Goal: Complete application form: Complete application form

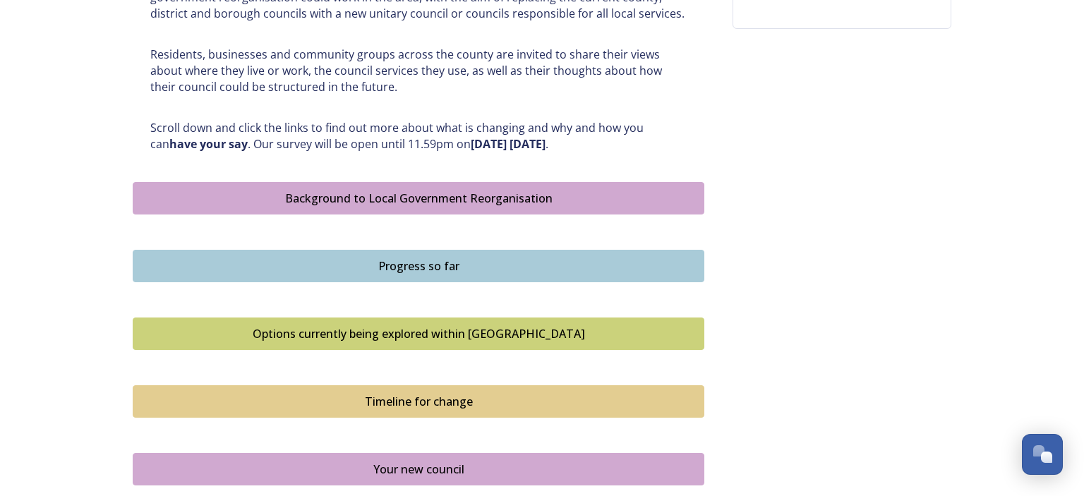
scroll to position [745, 0]
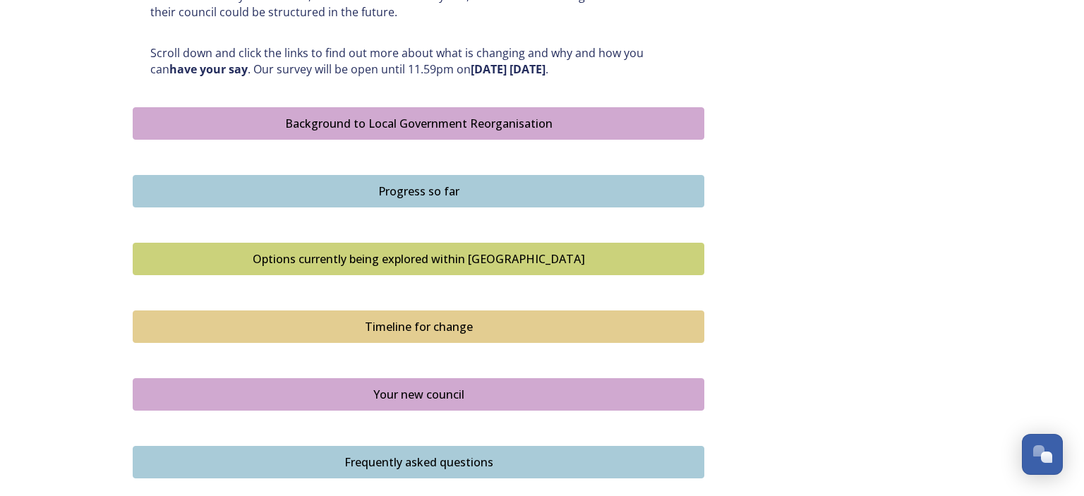
click at [415, 255] on div "Options currently being explored within West Sussex" at bounding box center [418, 259] width 556 height 17
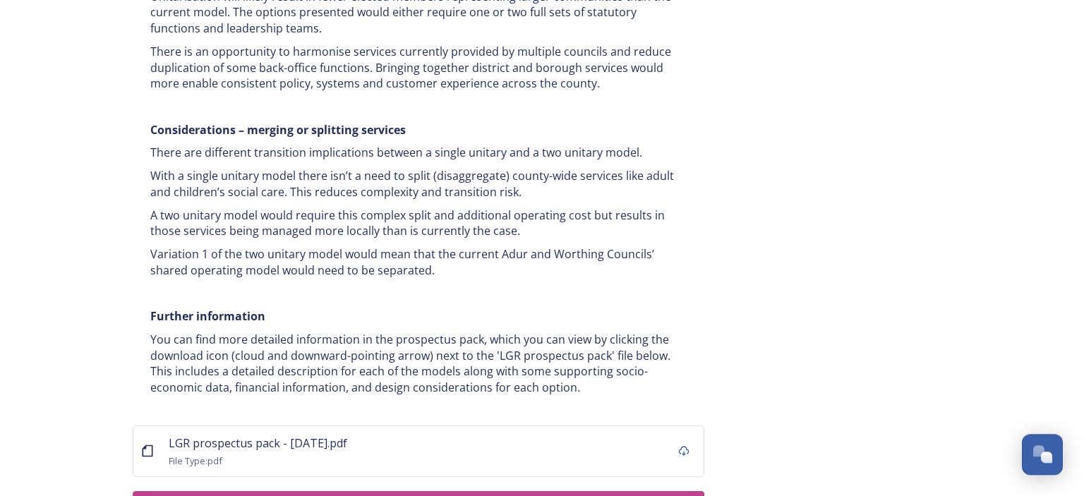
scroll to position [2831, 0]
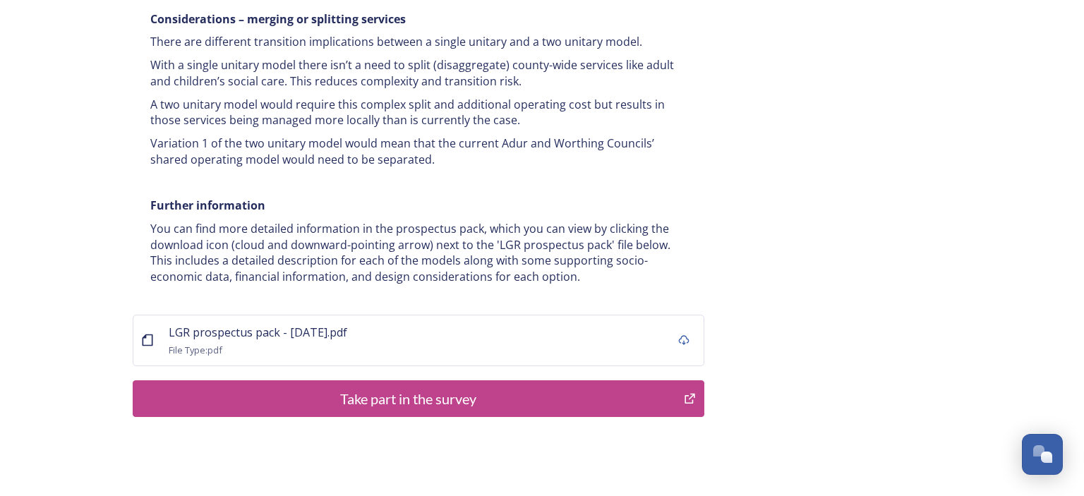
click at [400, 388] on div "Take part in the survey" at bounding box center [408, 398] width 536 height 21
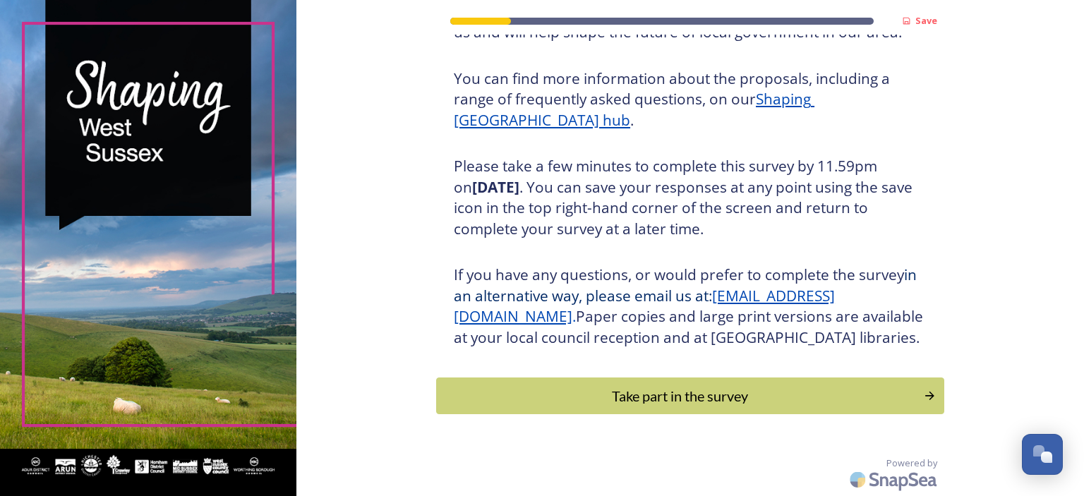
scroll to position [181, 0]
click at [687, 392] on div "Take part in the survey" at bounding box center [680, 395] width 477 height 21
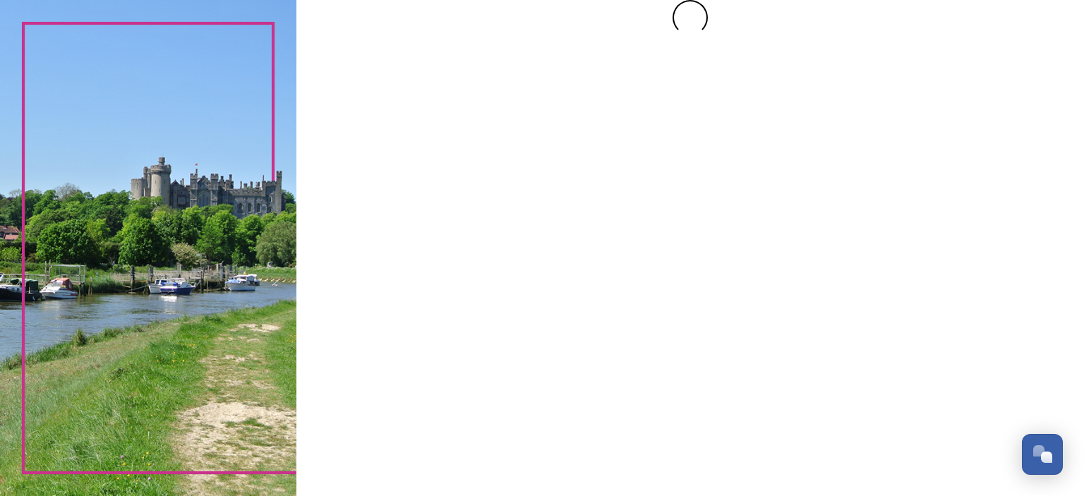
scroll to position [0, 0]
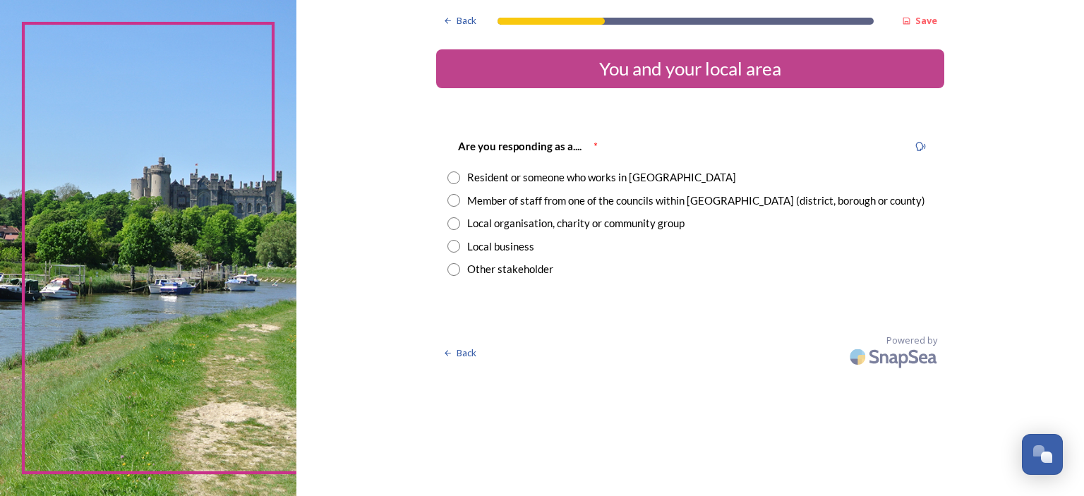
click at [451, 176] on input "radio" at bounding box center [453, 178] width 13 height 13
radio input "true"
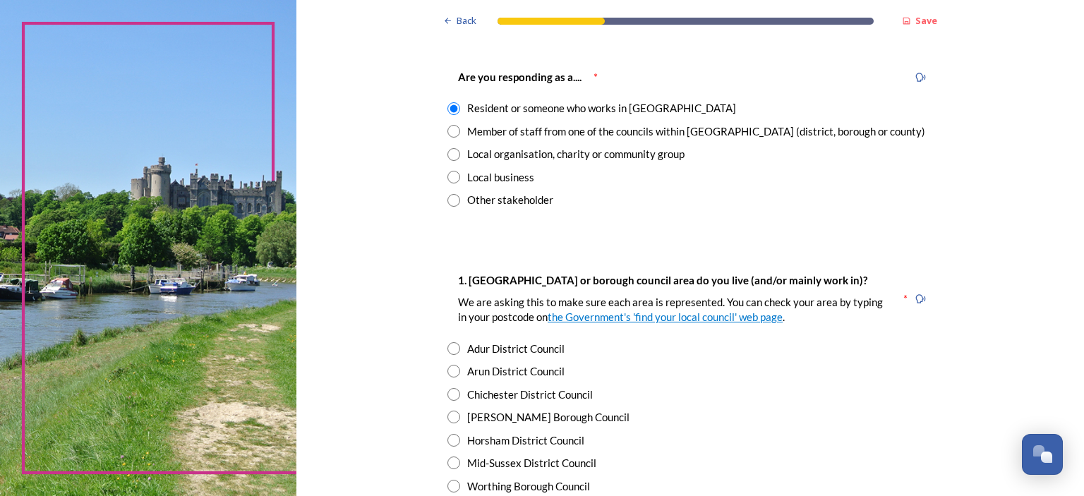
scroll to position [183, 0]
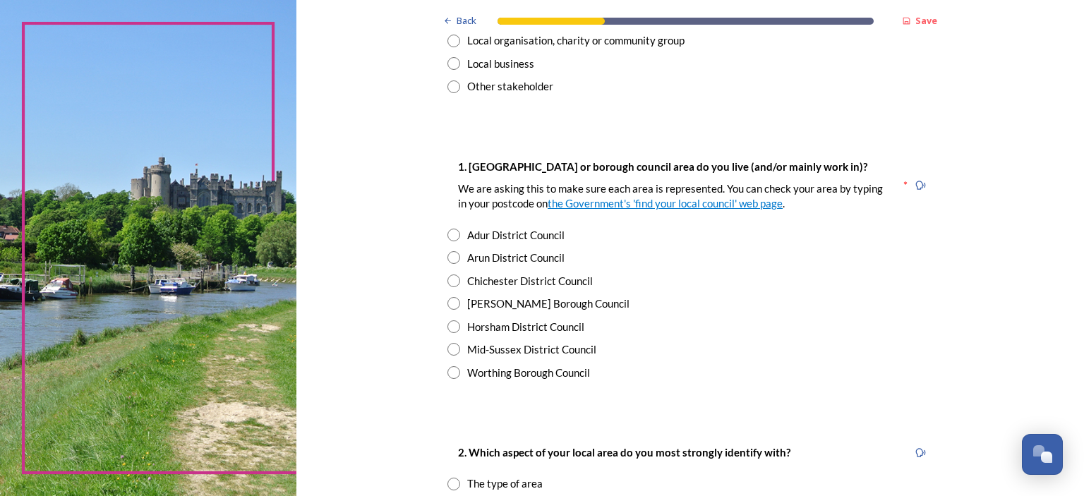
click at [457, 284] on input "radio" at bounding box center [453, 281] width 13 height 13
radio input "true"
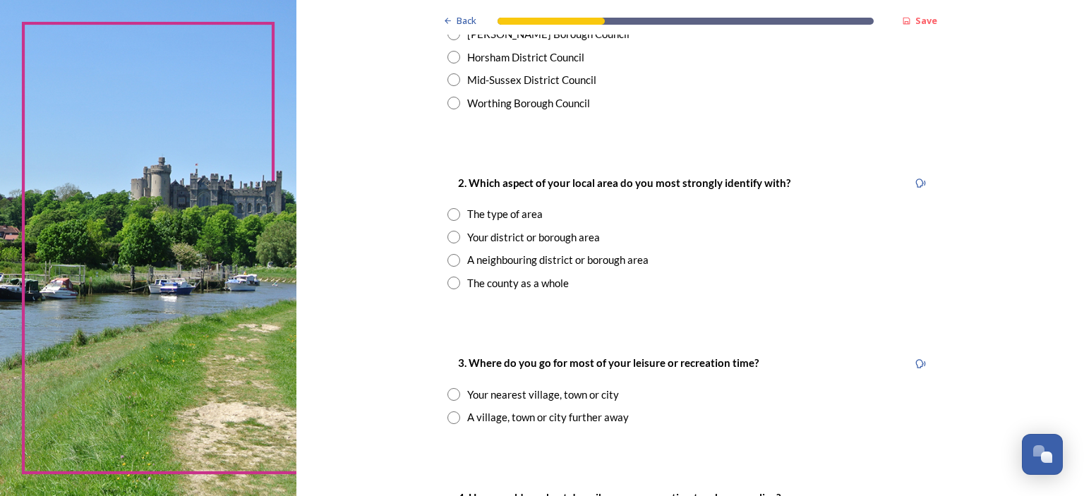
scroll to position [457, 0]
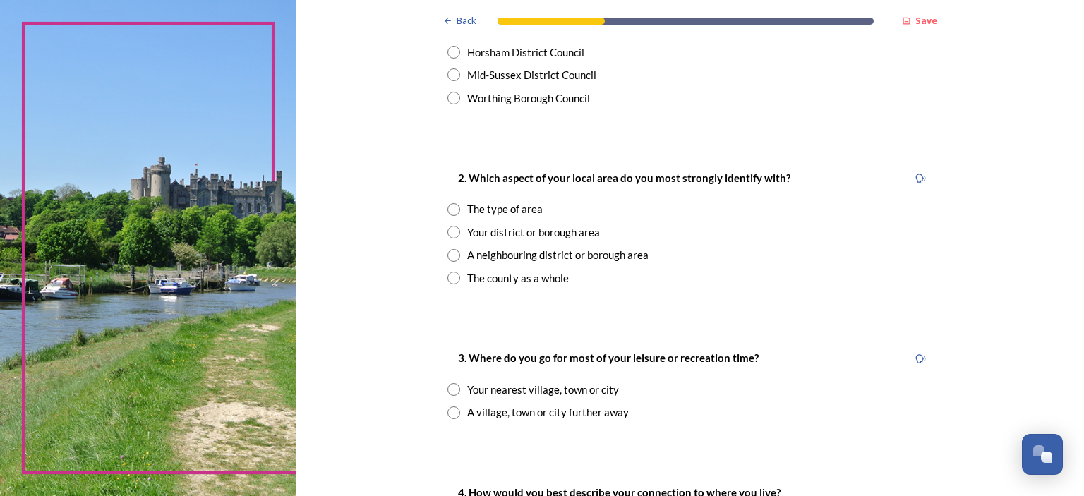
click at [453, 231] on input "radio" at bounding box center [453, 232] width 13 height 13
radio input "true"
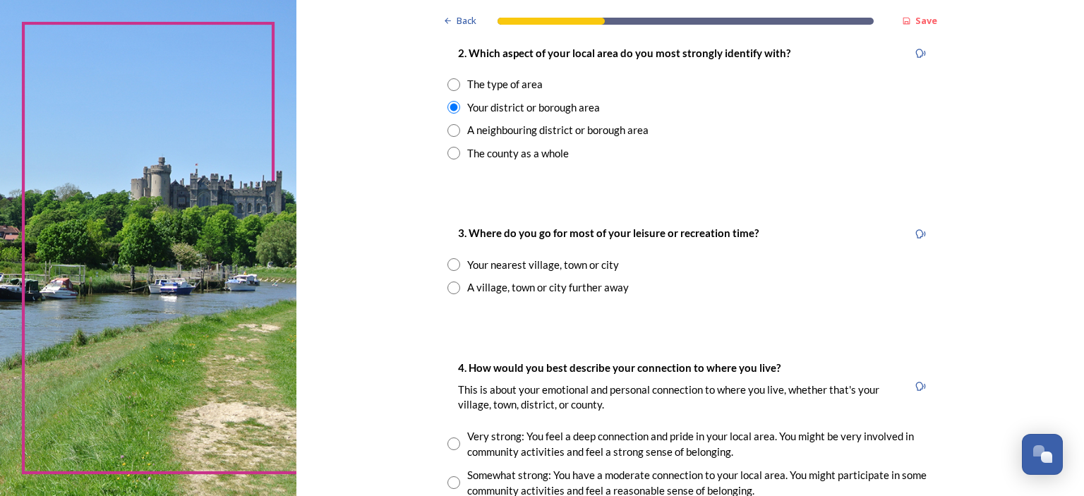
scroll to position [640, 0]
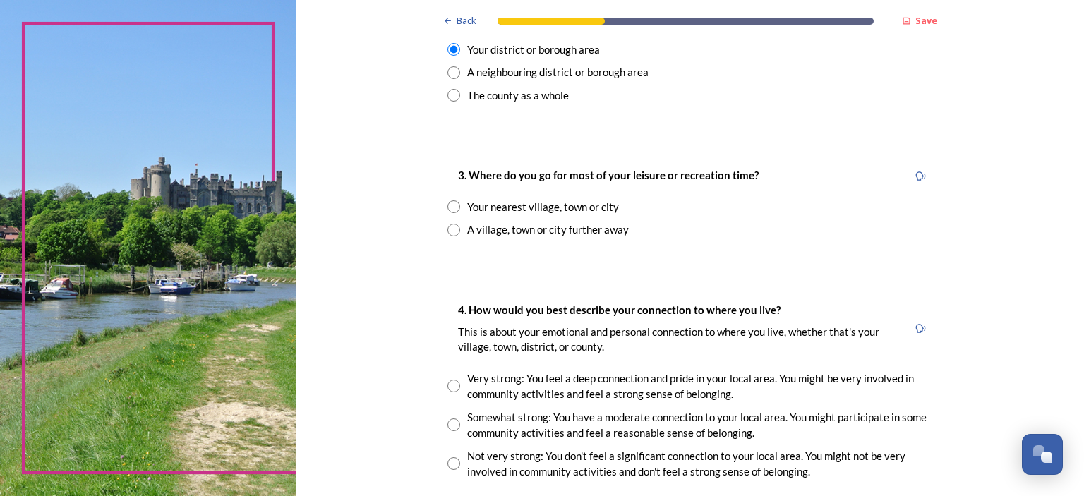
click at [456, 206] on input "radio" at bounding box center [453, 206] width 13 height 13
radio input "true"
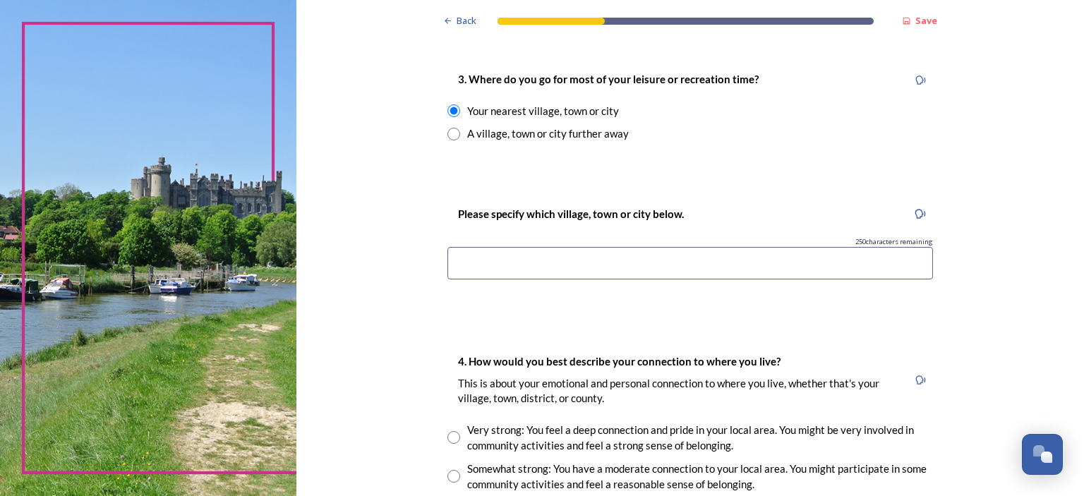
scroll to position [823, 0]
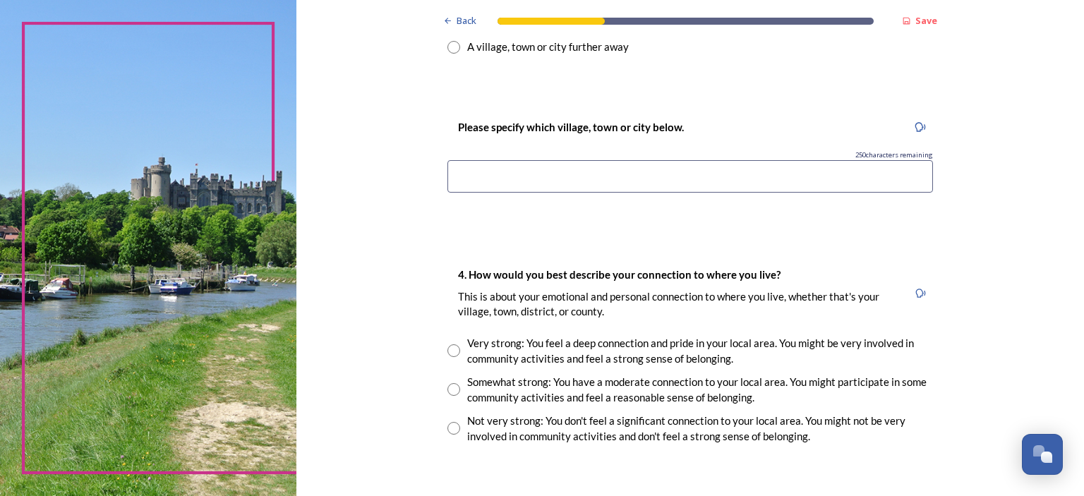
click at [685, 168] on input at bounding box center [690, 176] width 486 height 32
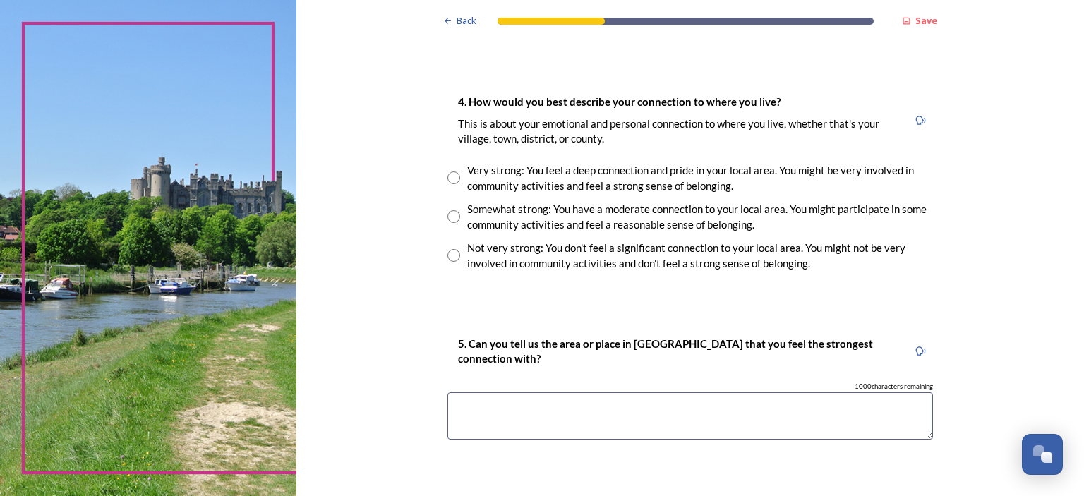
scroll to position [1006, 0]
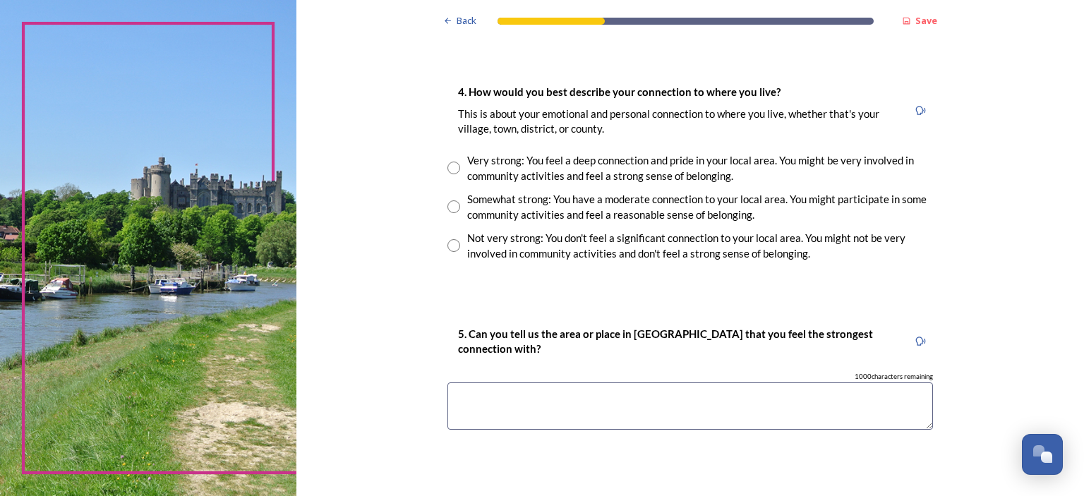
type input "Chichester and [GEOGRAPHIC_DATA]"
click at [456, 165] on input "radio" at bounding box center [453, 168] width 13 height 13
radio input "true"
click at [761, 407] on textarea at bounding box center [690, 406] width 486 height 47
type textarea "L"
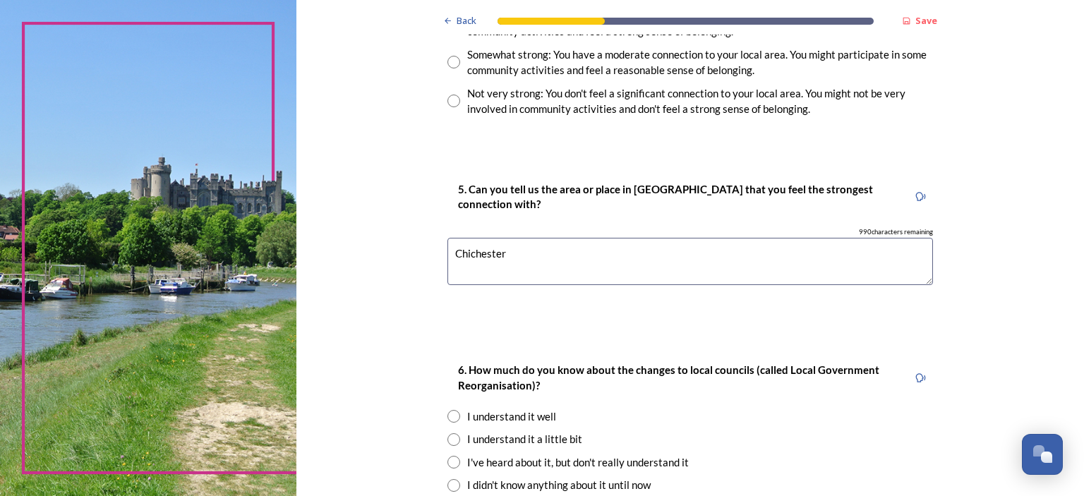
scroll to position [1280, 0]
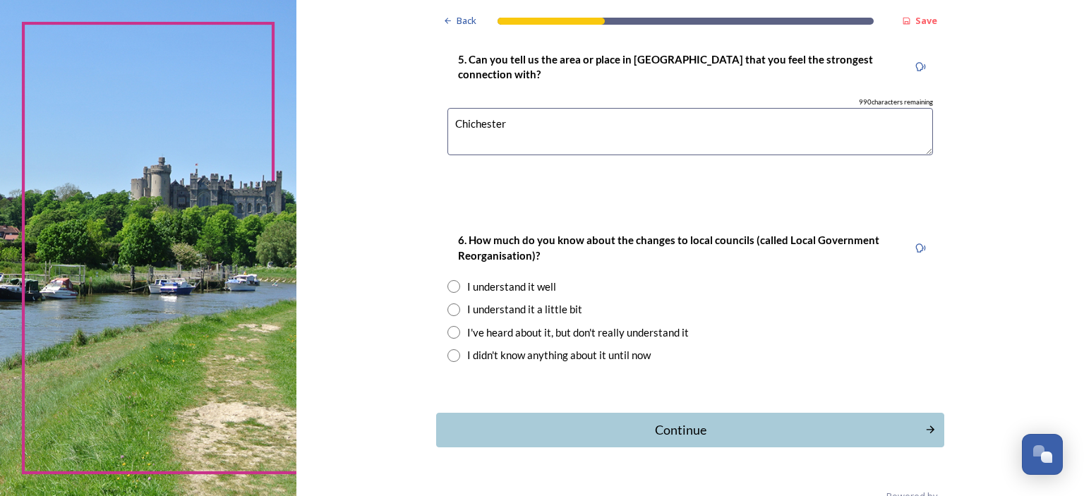
type textarea "Chichester"
click at [450, 281] on input "radio" at bounding box center [453, 286] width 13 height 13
radio input "true"
click at [678, 428] on div "Continue" at bounding box center [681, 430] width 478 height 19
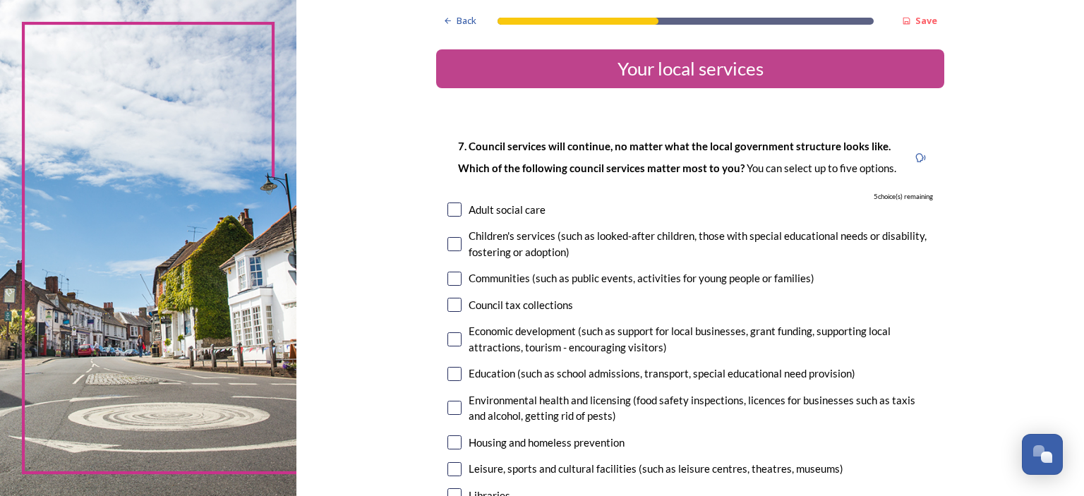
scroll to position [91, 0]
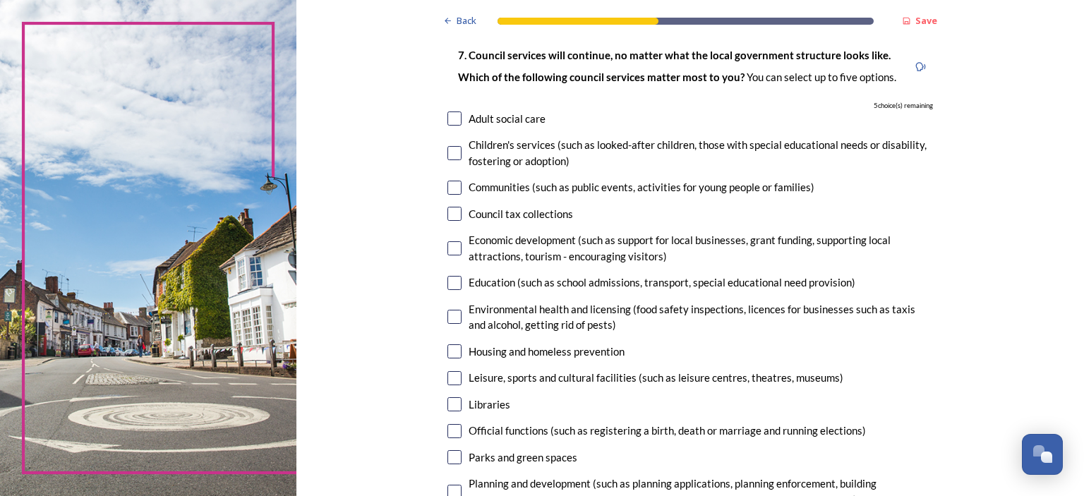
click at [453, 118] on input "checkbox" at bounding box center [454, 119] width 14 height 14
checkbox input "true"
click at [455, 150] on input "checkbox" at bounding box center [454, 153] width 14 height 14
checkbox input "true"
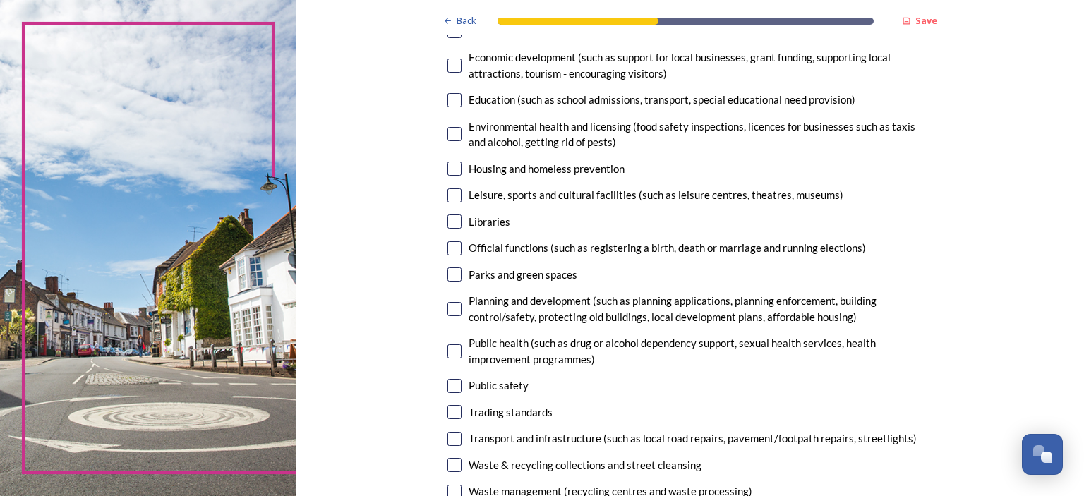
scroll to position [183, 0]
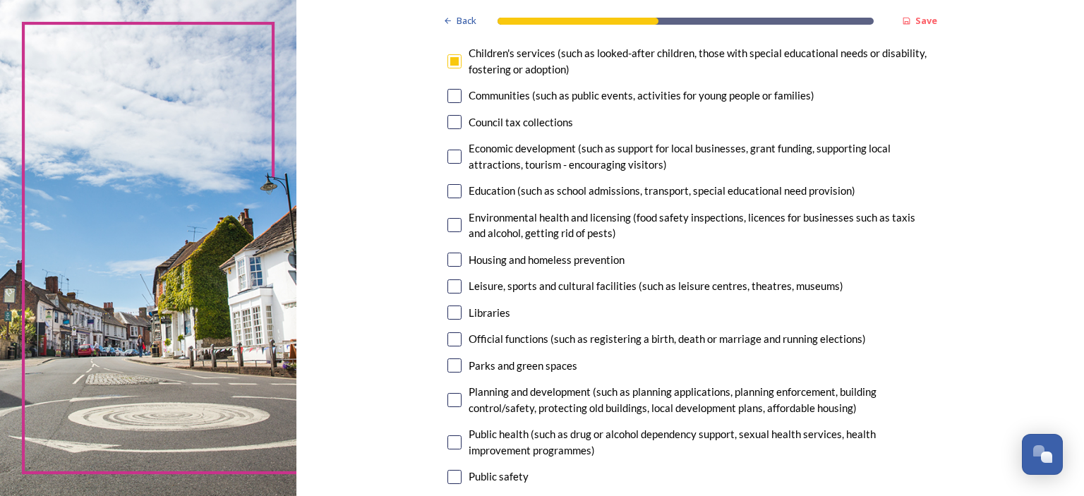
click at [455, 189] on input "checkbox" at bounding box center [454, 191] width 14 height 14
checkbox input "true"
click at [455, 255] on input "checkbox" at bounding box center [454, 260] width 14 height 14
checkbox input "true"
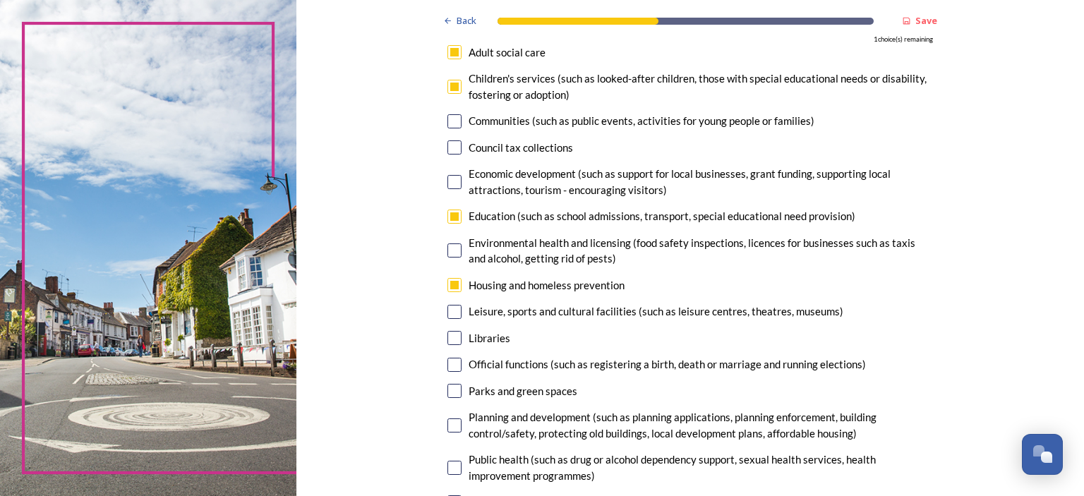
scroll to position [274, 0]
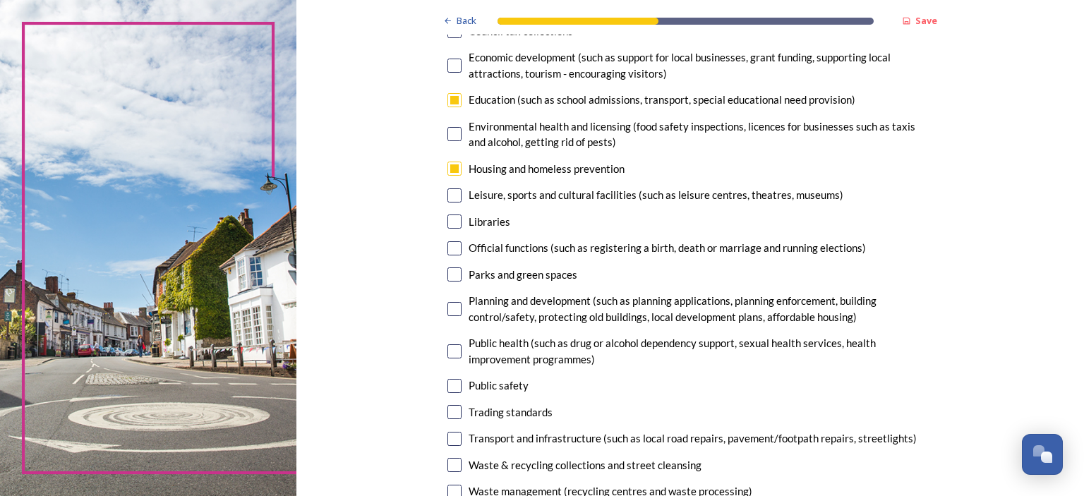
click at [459, 273] on input "checkbox" at bounding box center [454, 274] width 14 height 14
checkbox input "true"
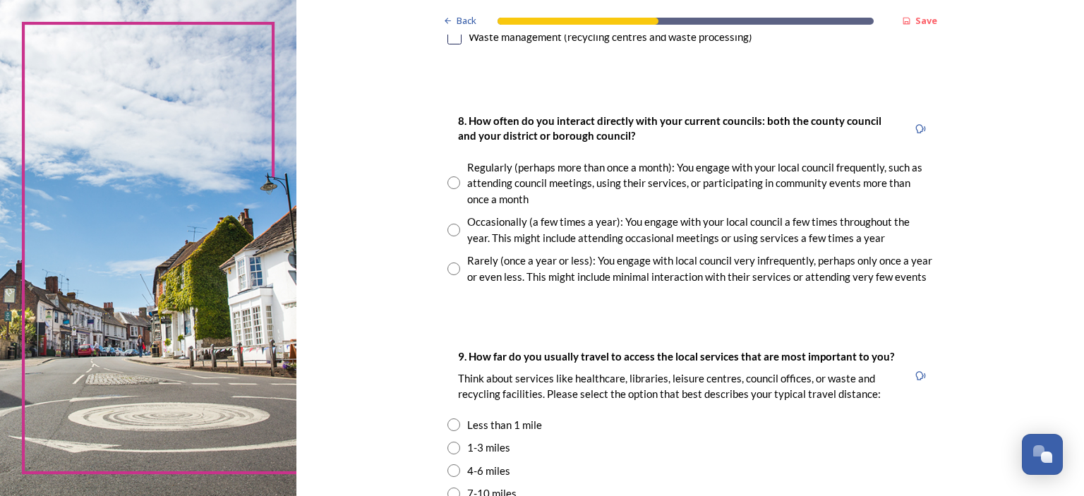
scroll to position [731, 0]
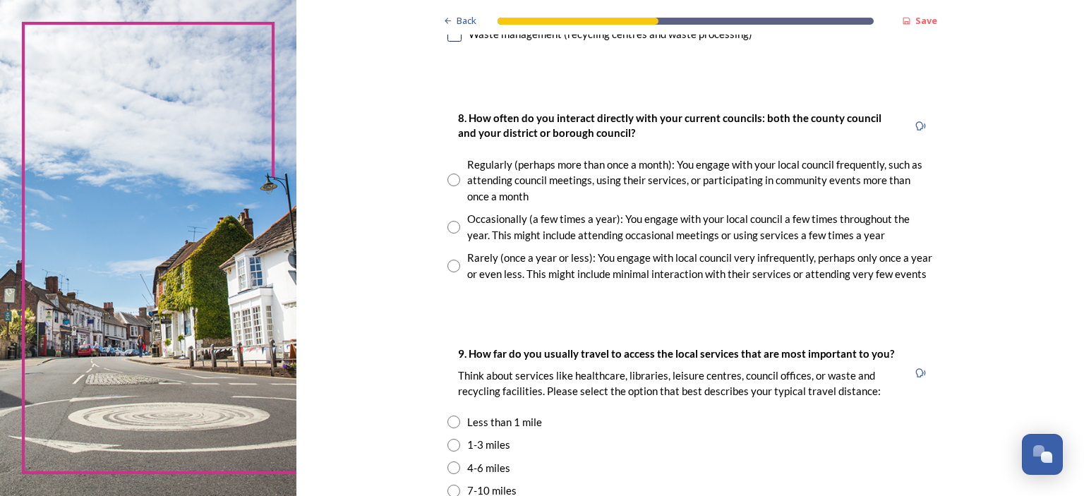
click at [450, 179] on input "radio" at bounding box center [453, 180] width 13 height 13
radio input "true"
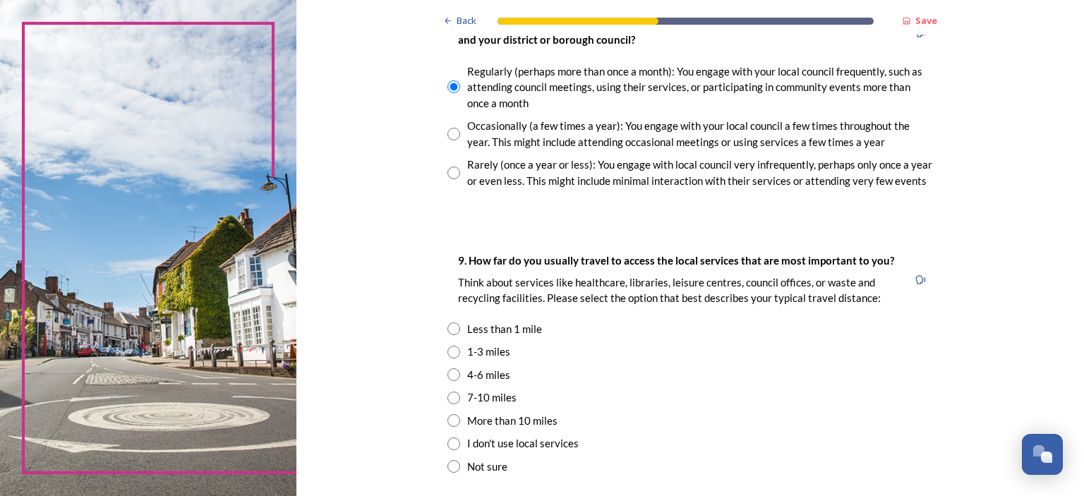
scroll to position [915, 0]
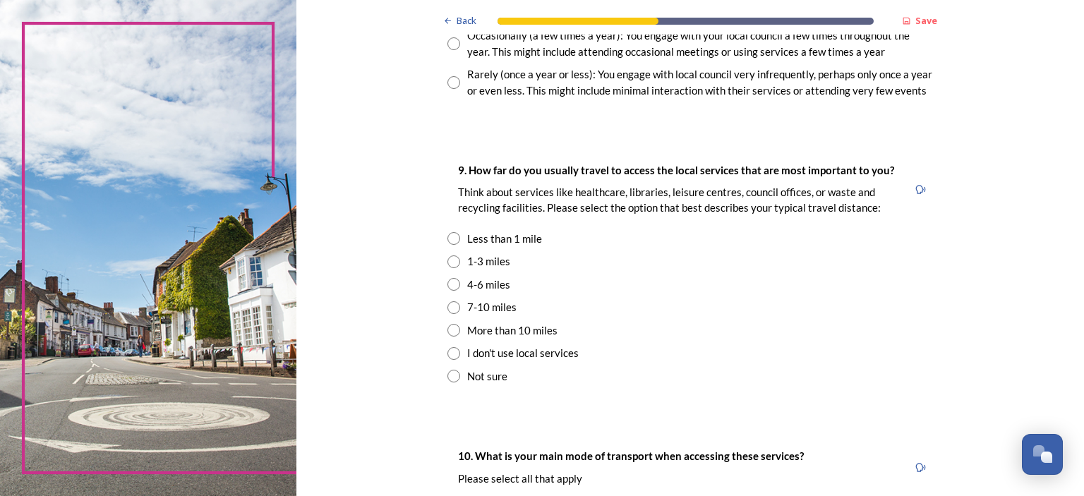
click at [452, 306] on input "radio" at bounding box center [453, 307] width 13 height 13
radio input "true"
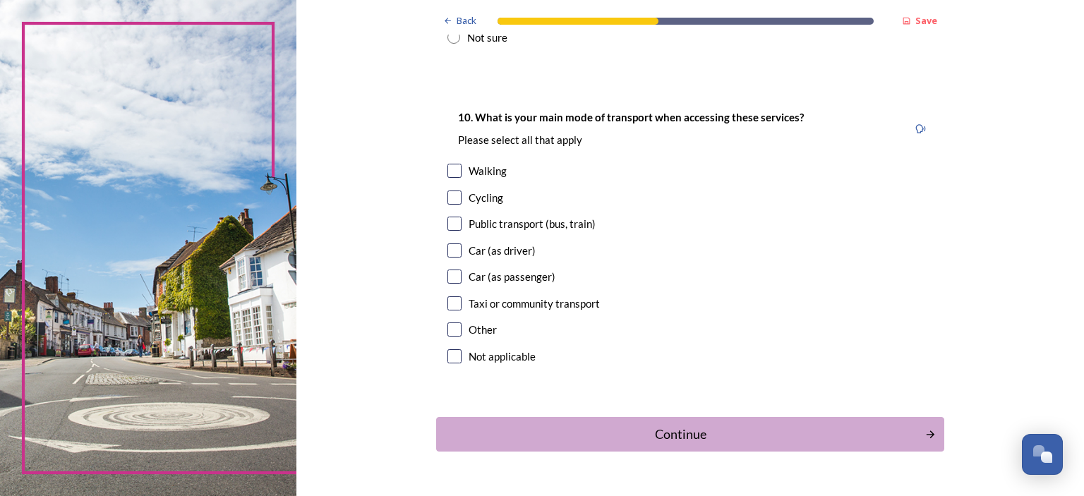
scroll to position [1280, 0]
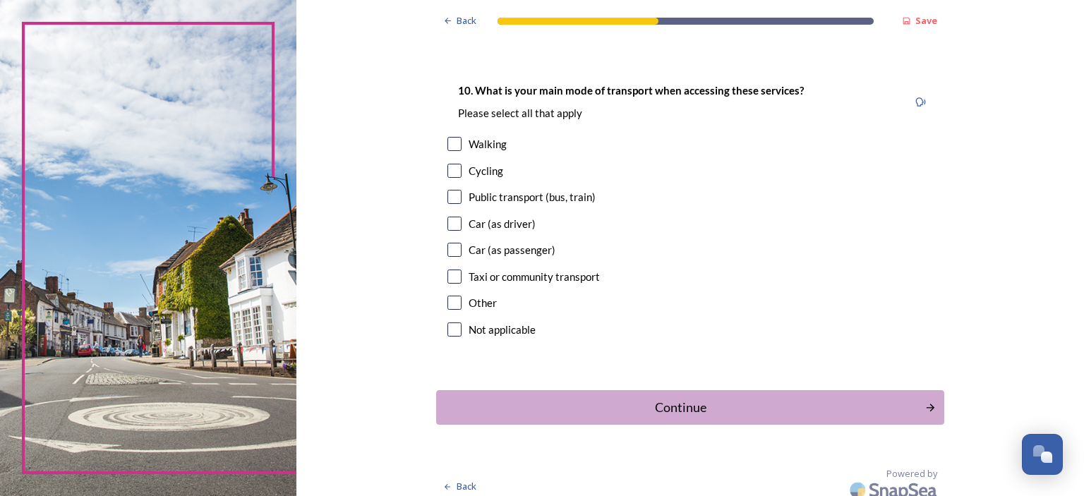
click at [451, 225] on input "checkbox" at bounding box center [454, 224] width 14 height 14
checkbox input "true"
click at [452, 251] on input "checkbox" at bounding box center [454, 250] width 14 height 14
checkbox input "true"
click at [455, 198] on input "checkbox" at bounding box center [454, 197] width 14 height 14
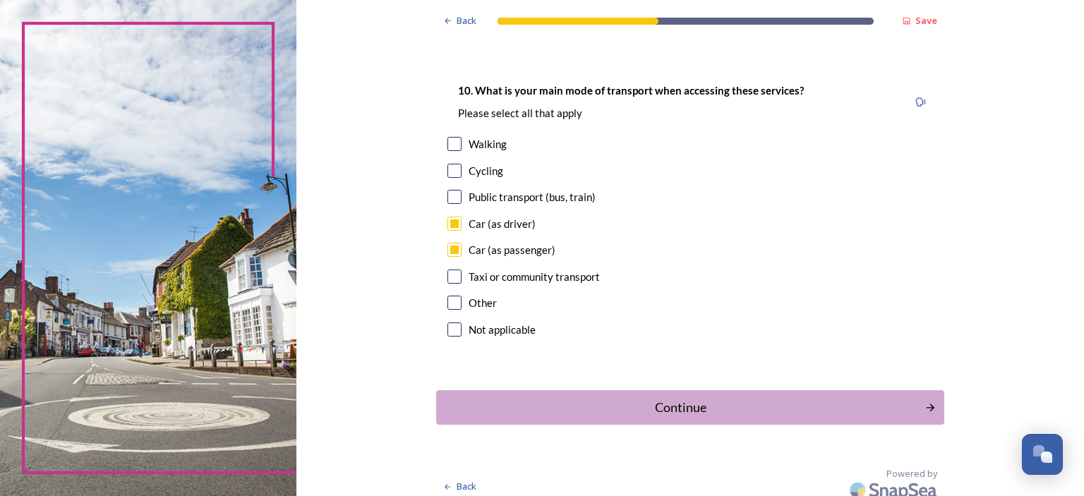
checkbox input "true"
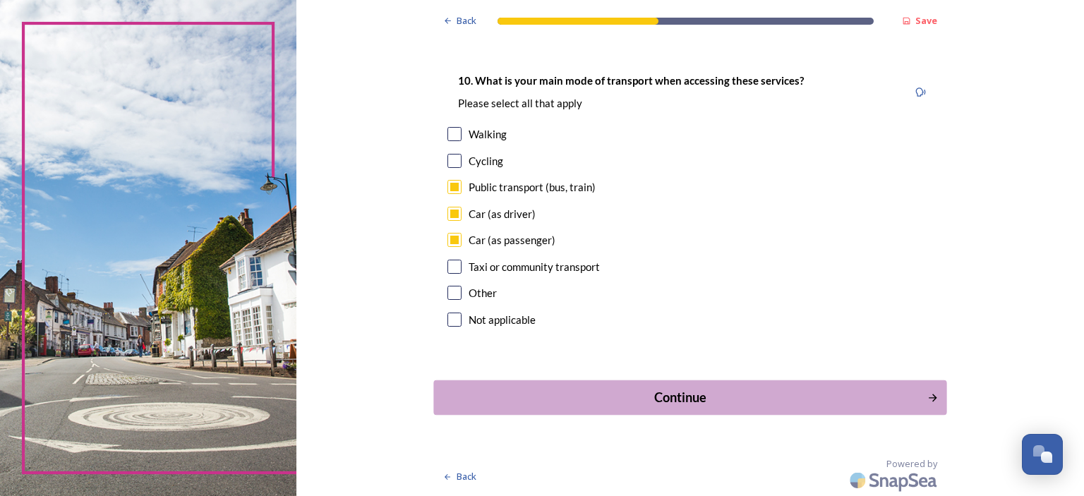
click at [664, 402] on div "Continue" at bounding box center [681, 397] width 478 height 19
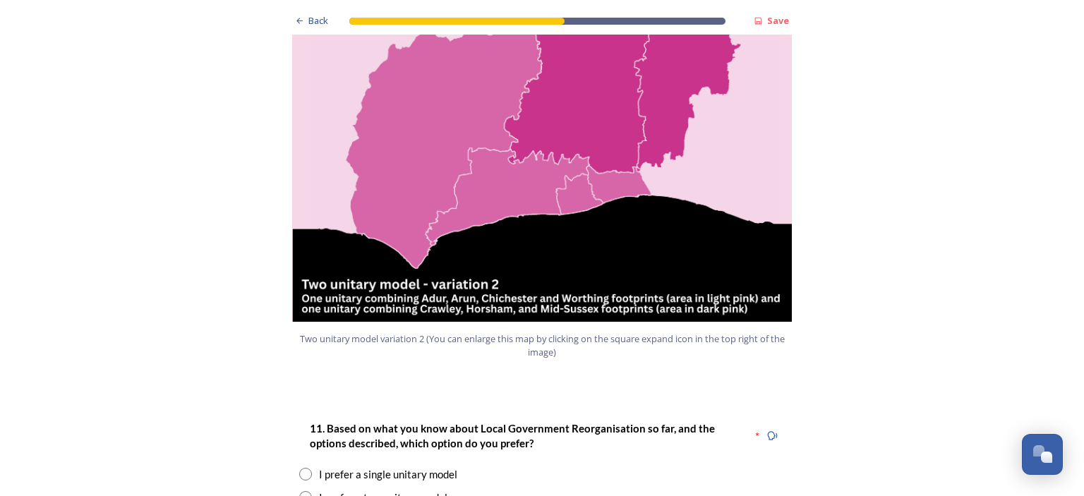
scroll to position [1738, 0]
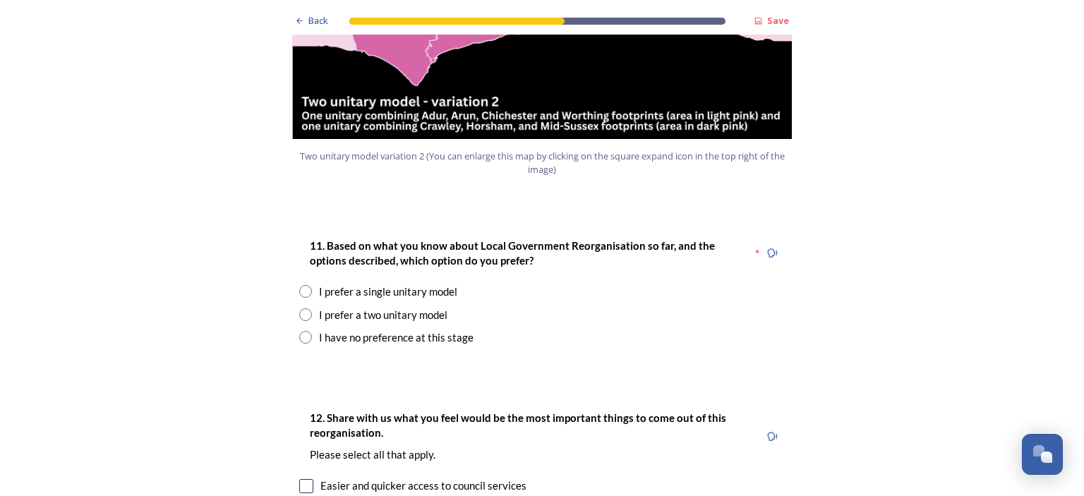
click at [306, 308] on input "radio" at bounding box center [305, 314] width 13 height 13
radio input "true"
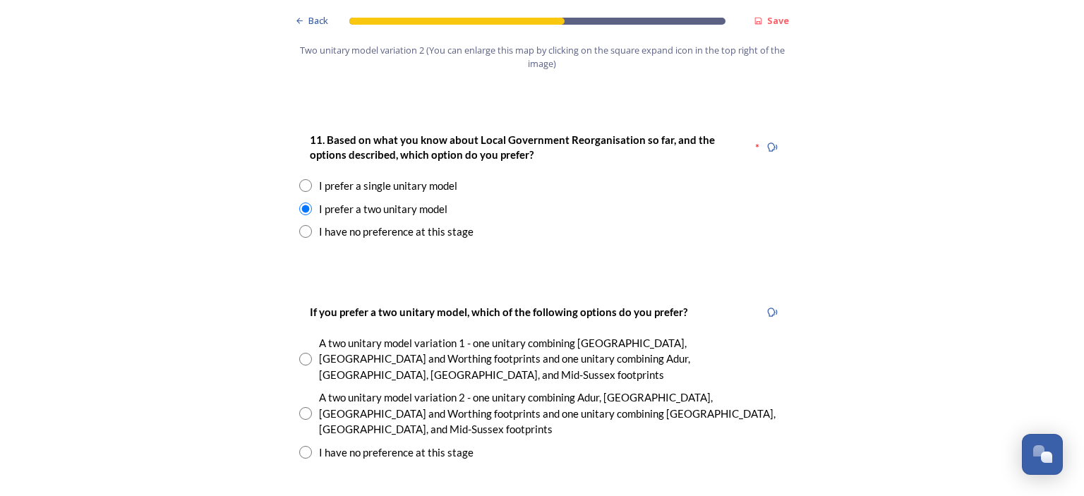
scroll to position [2012, 0]
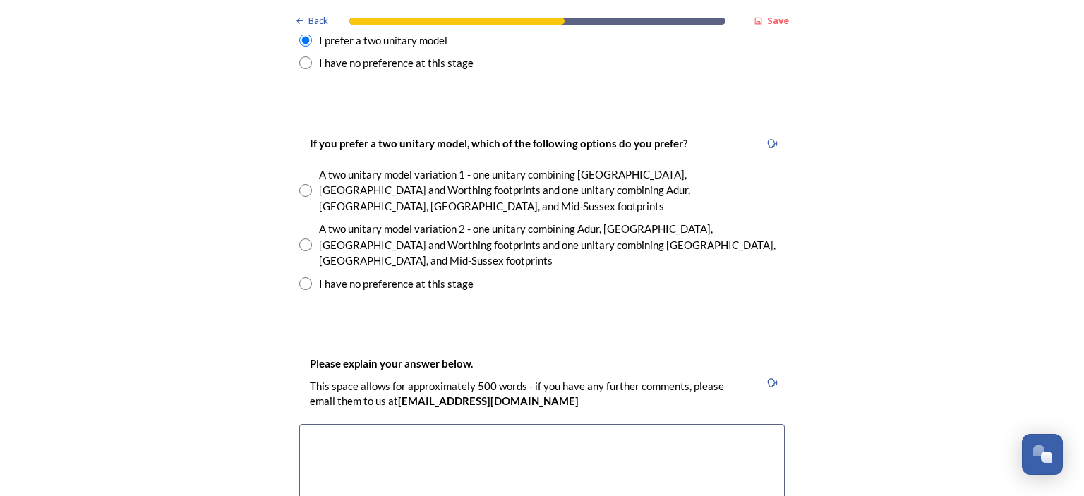
click at [303, 184] on input "radio" at bounding box center [305, 190] width 13 height 13
radio input "true"
click at [374, 424] on textarea at bounding box center [542, 503] width 486 height 159
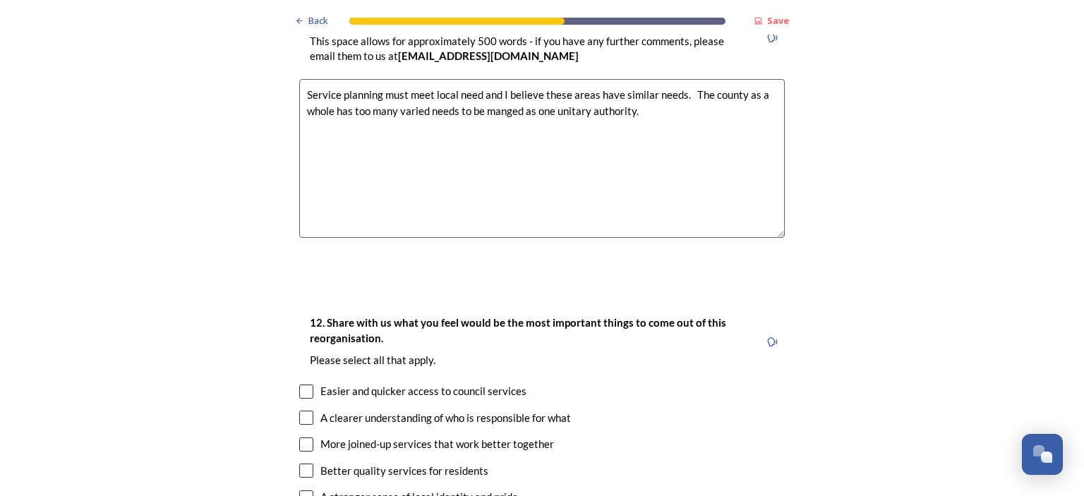
scroll to position [2470, 0]
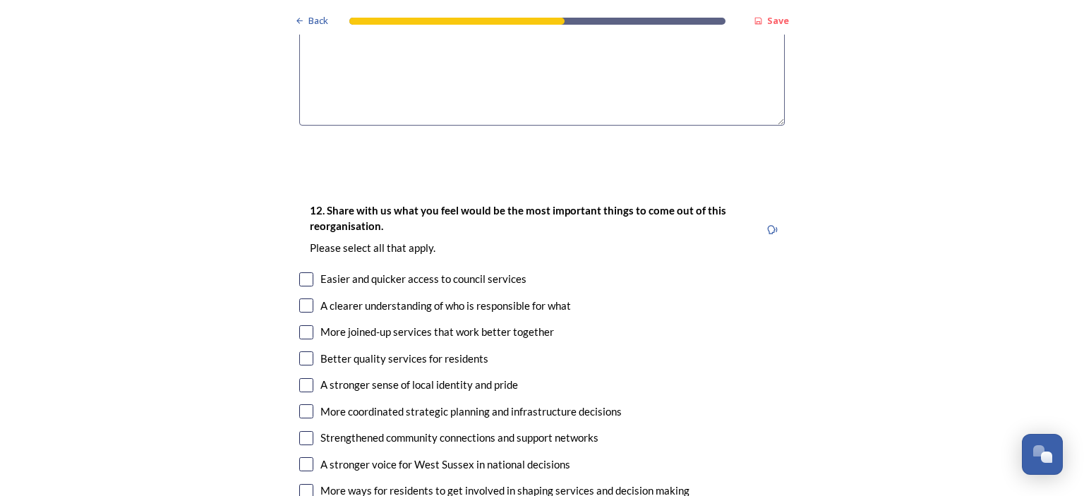
type textarea "Service planning must meet local need and I believe these areas have similar ne…"
click at [306, 272] on input "checkbox" at bounding box center [306, 279] width 14 height 14
checkbox input "true"
click at [304, 325] on input "checkbox" at bounding box center [306, 332] width 14 height 14
checkbox input "true"
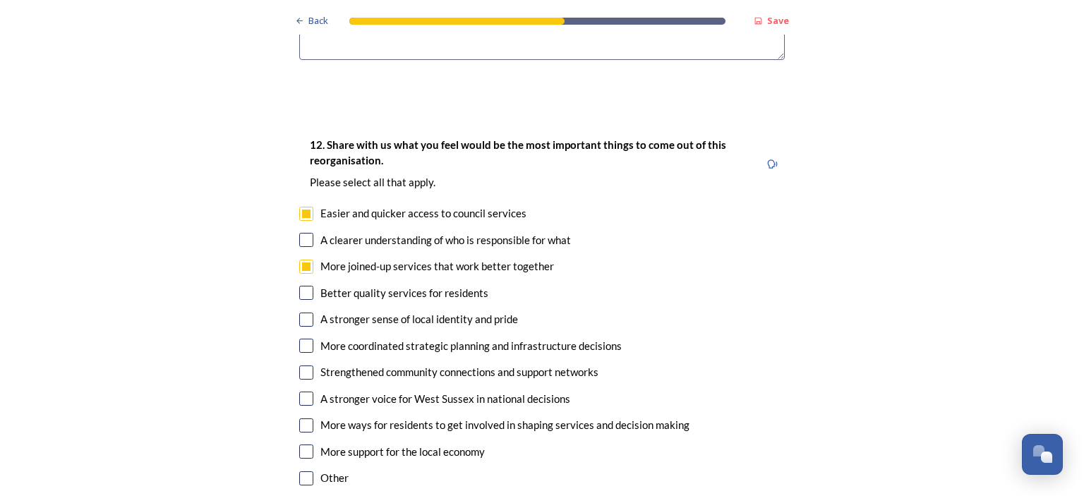
scroll to position [2561, 0]
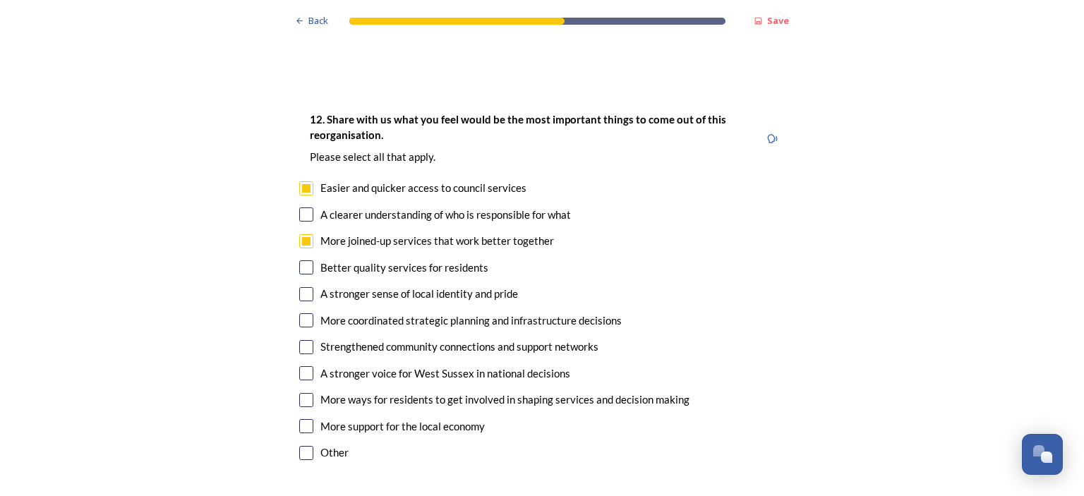
click at [308, 340] on input "checkbox" at bounding box center [306, 347] width 14 height 14
checkbox input "true"
click at [306, 287] on input "checkbox" at bounding box center [306, 294] width 14 height 14
checkbox input "true"
click at [309, 260] on input "checkbox" at bounding box center [306, 267] width 14 height 14
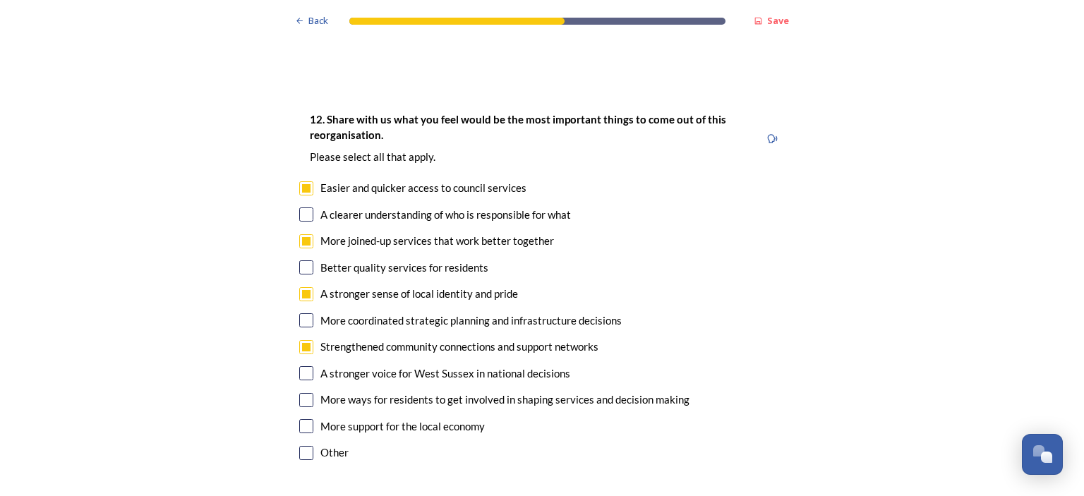
checkbox input "true"
drag, startPoint x: 304, startPoint y: 351, endPoint x: 371, endPoint y: 351, distance: 67.1
click at [305, 419] on input "checkbox" at bounding box center [306, 426] width 14 height 14
checkbox input "true"
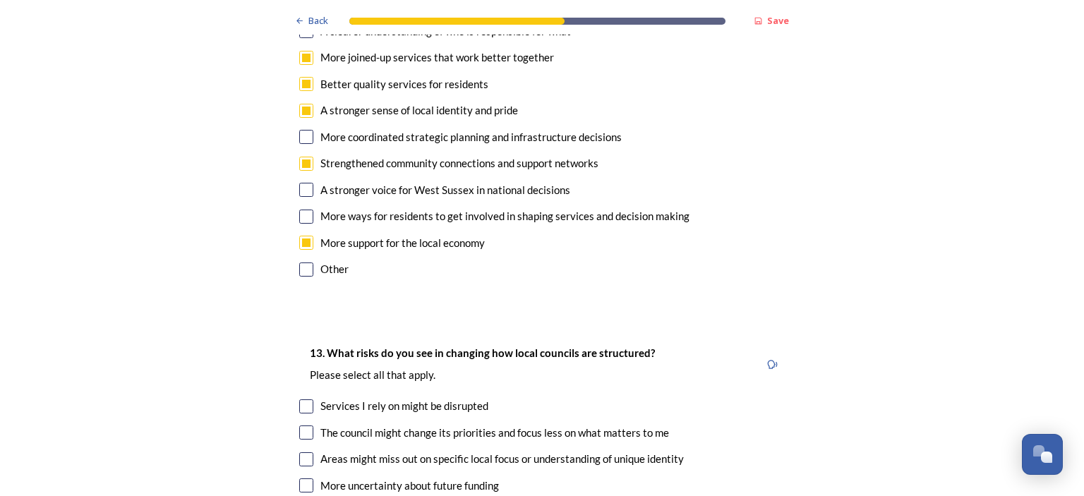
scroll to position [2652, 0]
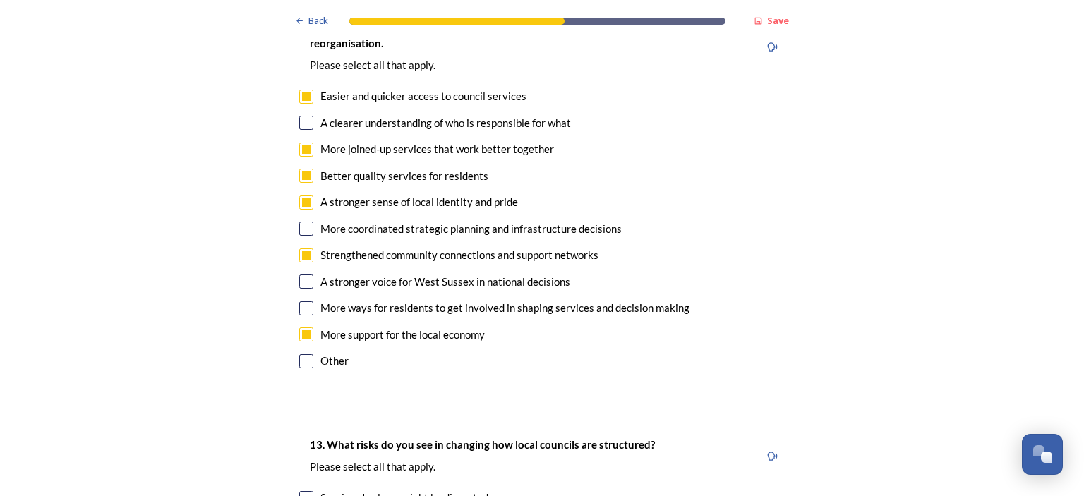
click at [303, 222] on input "checkbox" at bounding box center [306, 229] width 14 height 14
checkbox input "true"
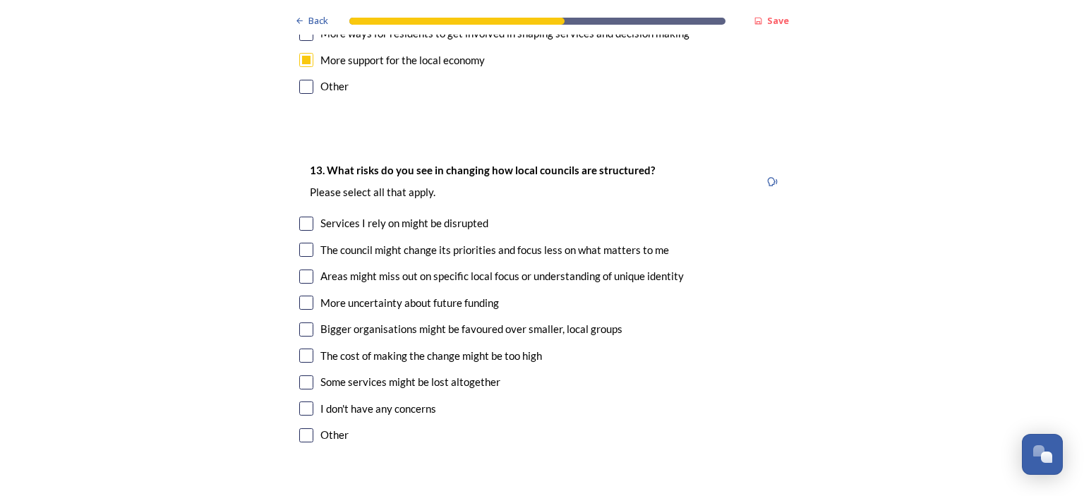
click at [307, 243] on input "checkbox" at bounding box center [306, 250] width 14 height 14
checkbox input "true"
click at [309, 270] on input "checkbox" at bounding box center [306, 277] width 14 height 14
checkbox input "true"
click at [302, 243] on input "checkbox" at bounding box center [306, 250] width 14 height 14
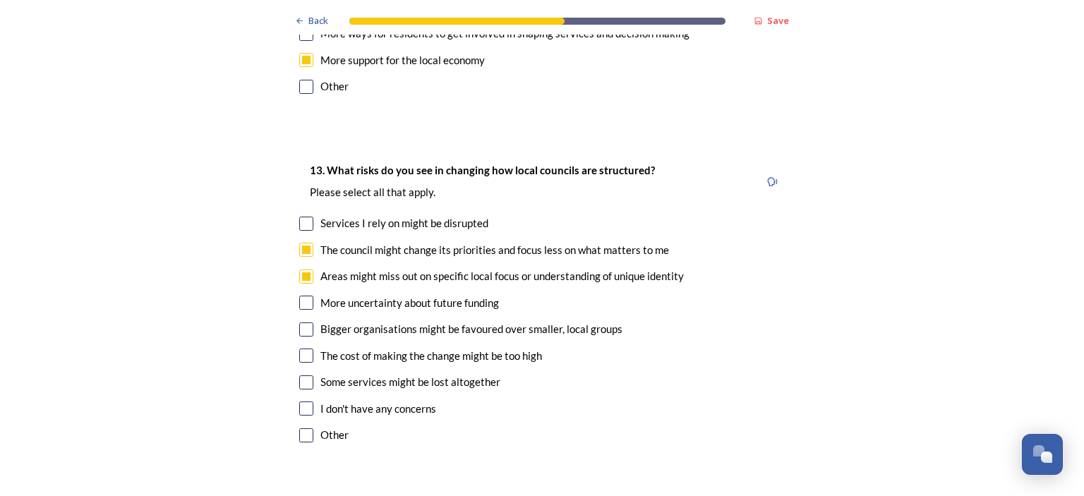
checkbox input "false"
click at [303, 323] on input "checkbox" at bounding box center [306, 330] width 14 height 14
checkbox input "true"
click at [306, 349] on input "checkbox" at bounding box center [306, 356] width 14 height 14
checkbox input "true"
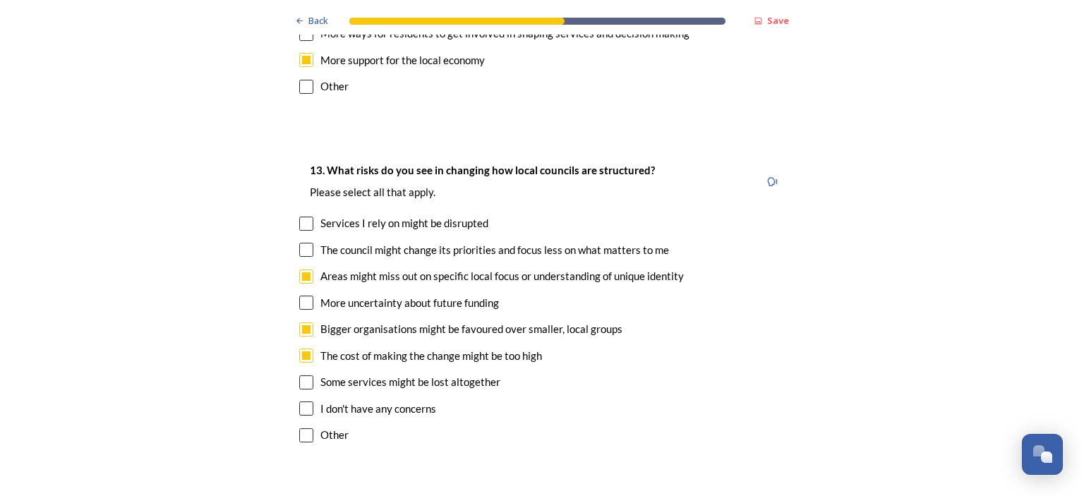
click at [306, 375] on input "checkbox" at bounding box center [306, 382] width 14 height 14
checkbox input "true"
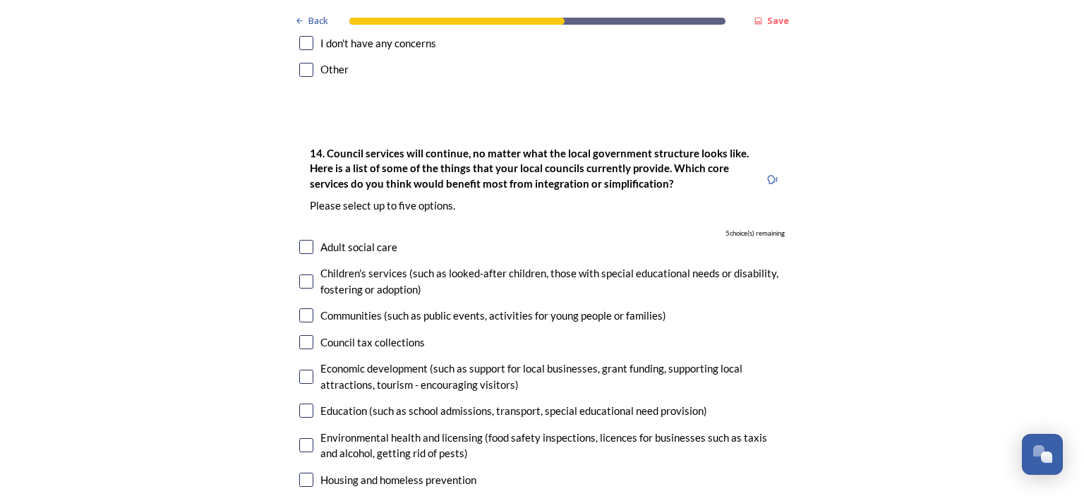
scroll to position [3475, 0]
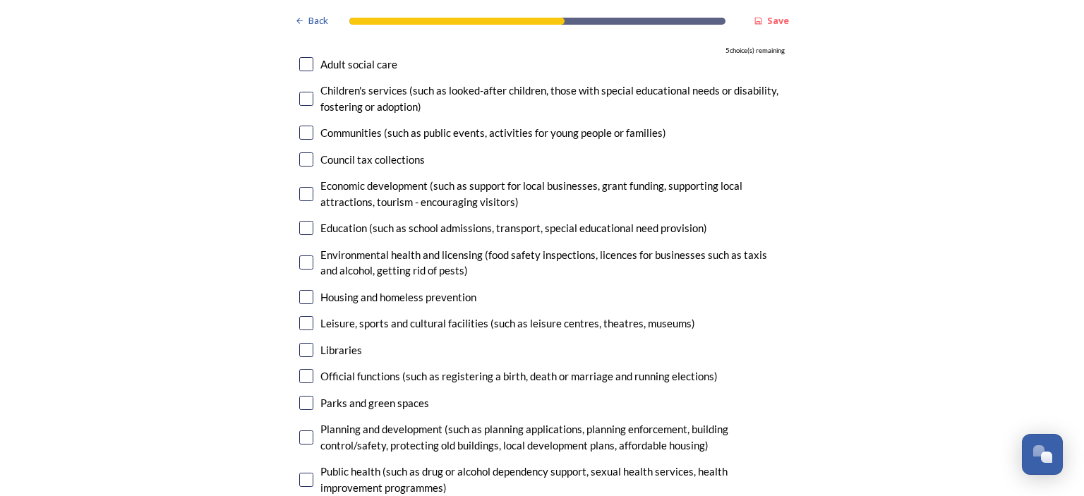
click at [303, 290] on input "checkbox" at bounding box center [306, 297] width 14 height 14
checkbox input "true"
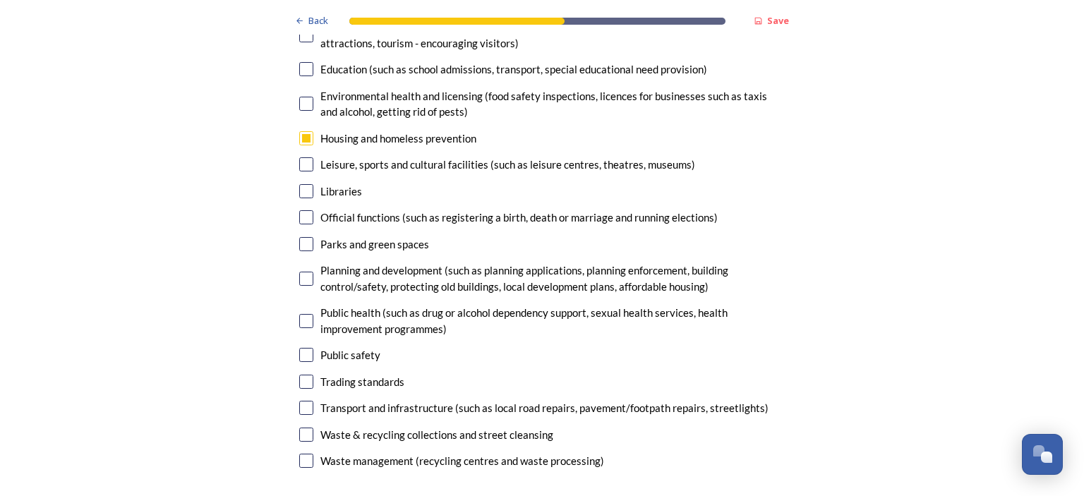
scroll to position [3659, 0]
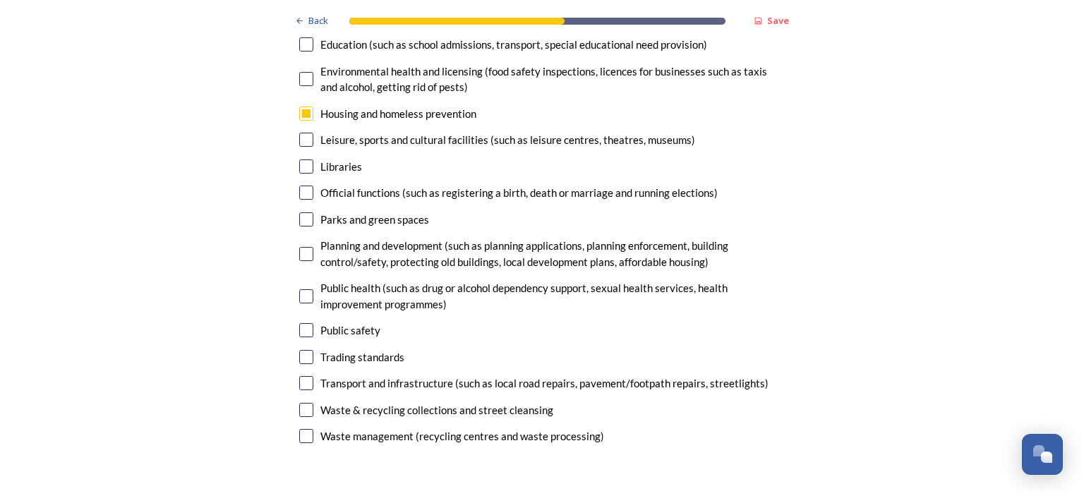
click at [307, 376] on input "checkbox" at bounding box center [306, 383] width 14 height 14
checkbox input "true"
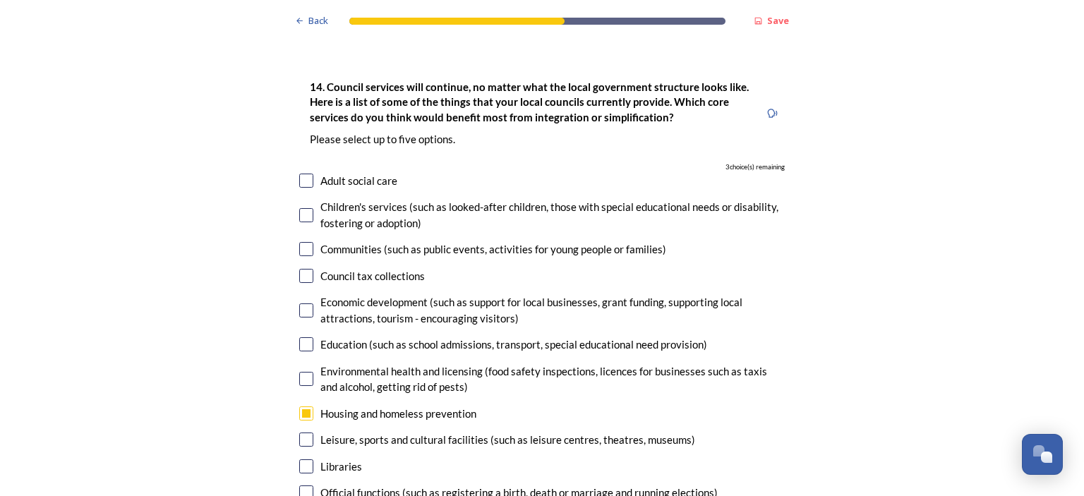
scroll to position [3384, 0]
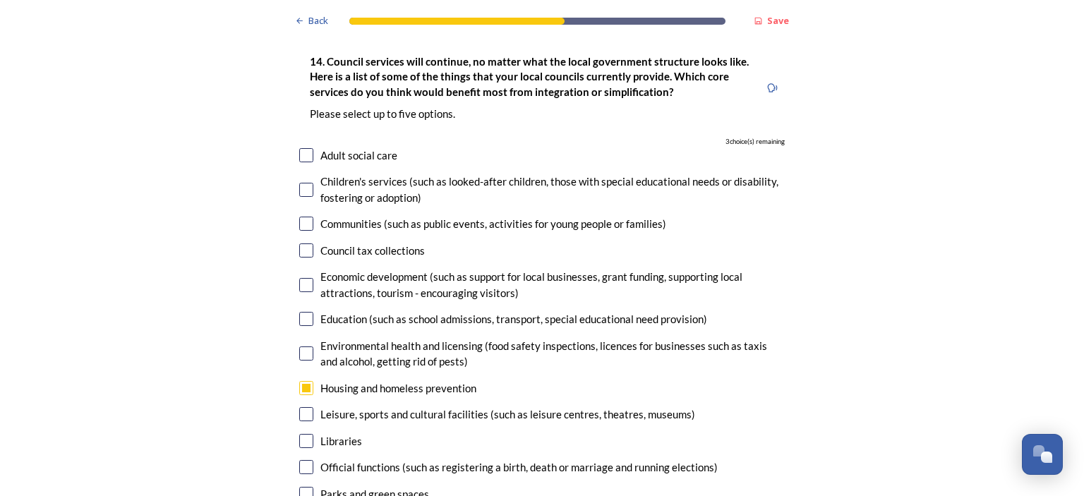
click at [308, 243] on input "checkbox" at bounding box center [306, 250] width 14 height 14
checkbox input "true"
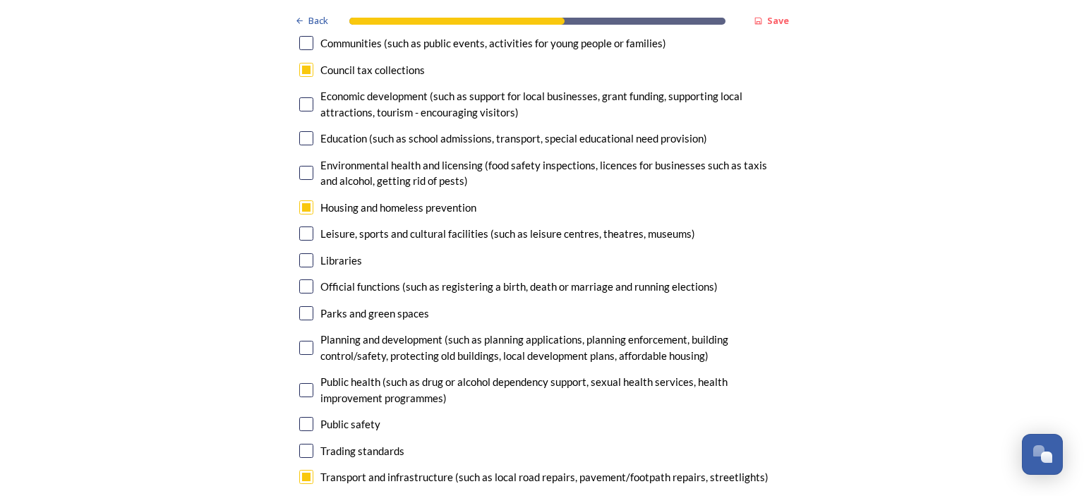
scroll to position [3567, 0]
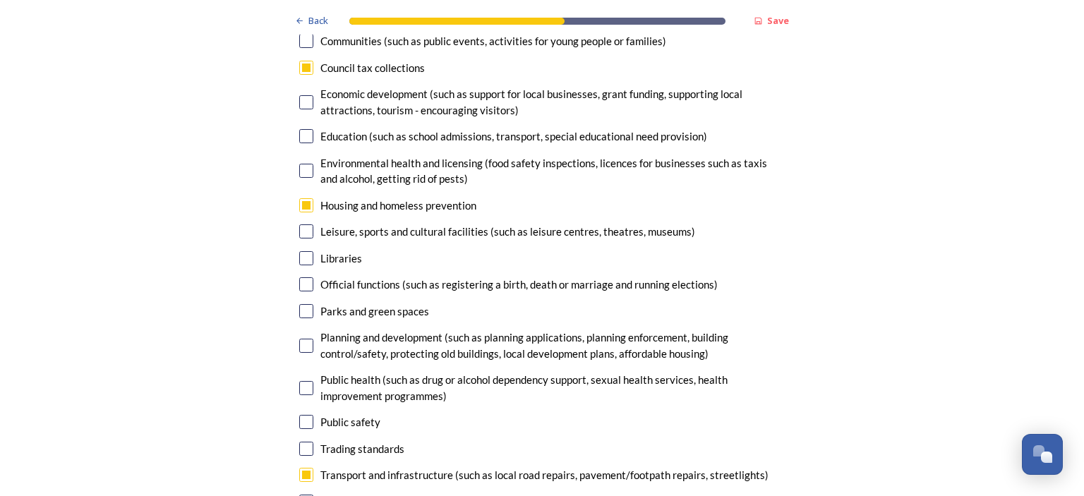
click at [303, 381] on input "checkbox" at bounding box center [306, 388] width 14 height 14
checkbox input "true"
click at [303, 442] on input "checkbox" at bounding box center [306, 449] width 14 height 14
checkbox input "true"
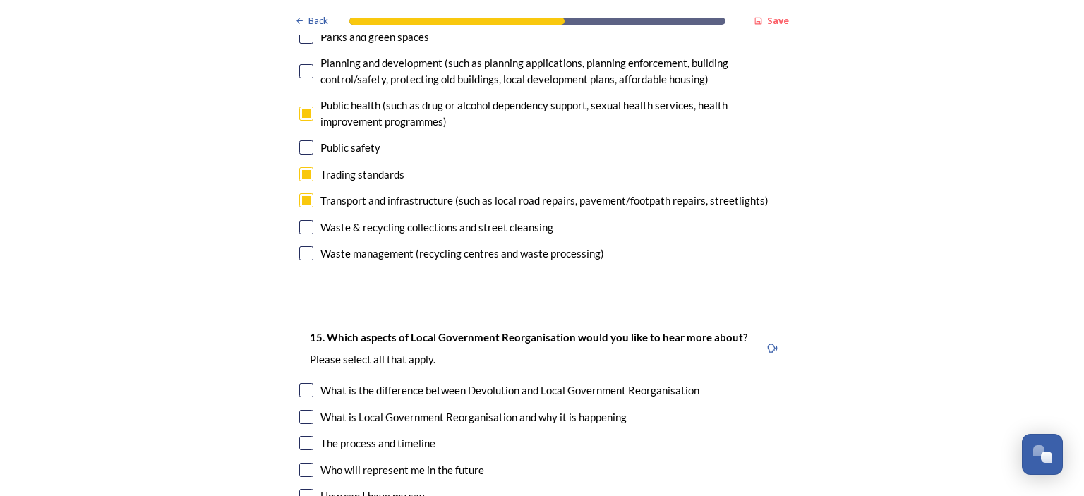
scroll to position [4024, 0]
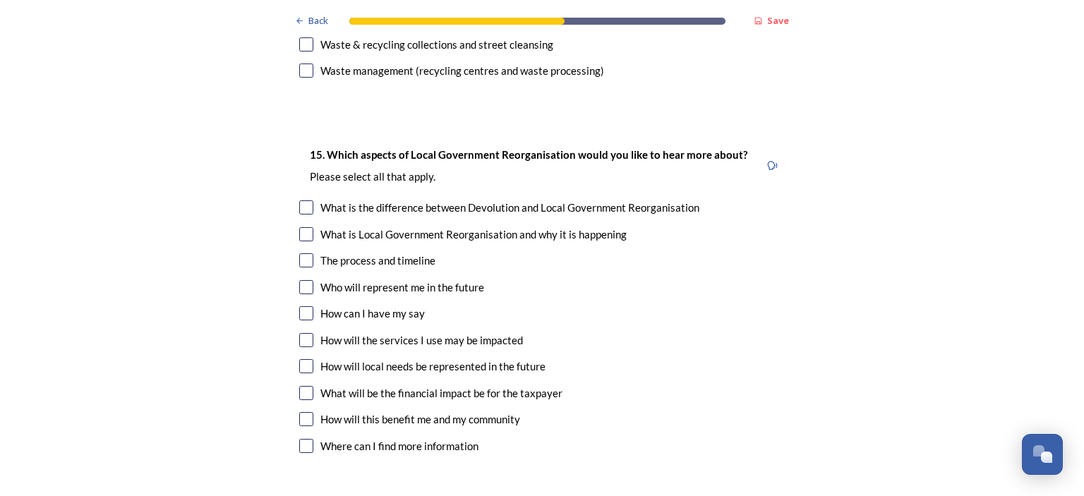
click at [306, 280] on input "checkbox" at bounding box center [306, 287] width 14 height 14
checkbox input "true"
click at [306, 359] on input "checkbox" at bounding box center [306, 366] width 14 height 14
checkbox input "true"
click at [302, 386] on input "checkbox" at bounding box center [306, 393] width 14 height 14
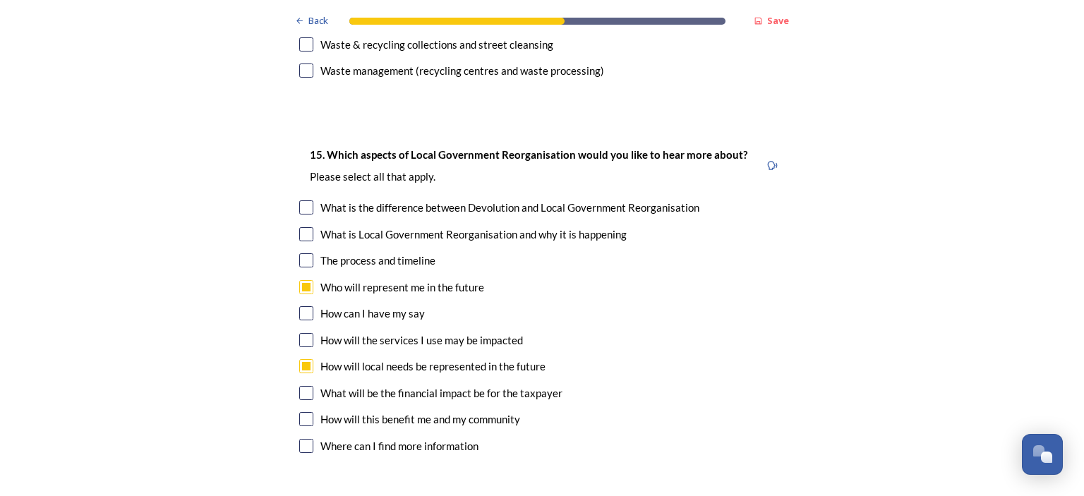
checkbox input "true"
click at [304, 412] on input "checkbox" at bounding box center [306, 419] width 14 height 14
checkbox input "true"
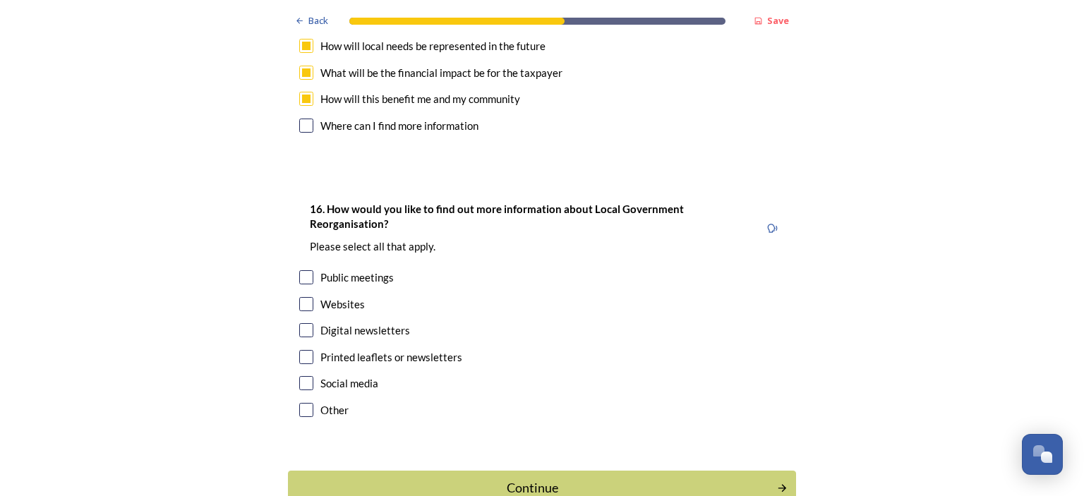
scroll to position [4359, 0]
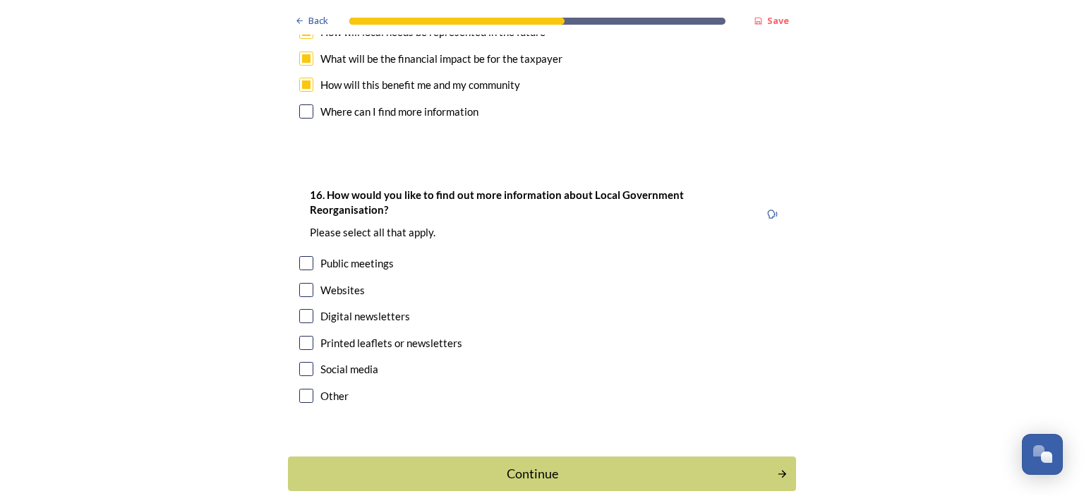
click at [306, 283] on input "checkbox" at bounding box center [306, 290] width 14 height 14
checkbox input "true"
click at [306, 309] on input "checkbox" at bounding box center [306, 316] width 14 height 14
checkbox input "true"
click at [303, 362] on input "checkbox" at bounding box center [306, 369] width 14 height 14
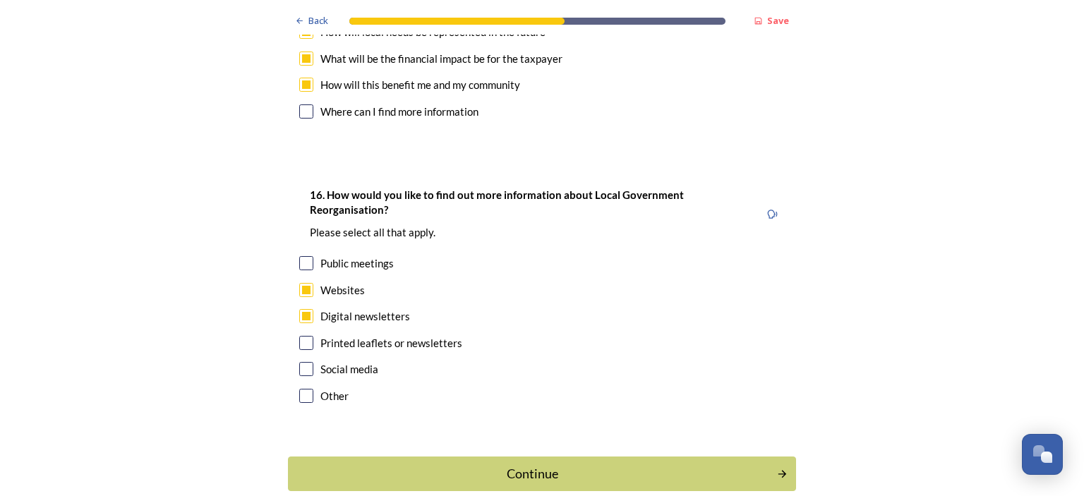
checkbox input "true"
click at [541, 464] on div "Continue" at bounding box center [533, 473] width 478 height 19
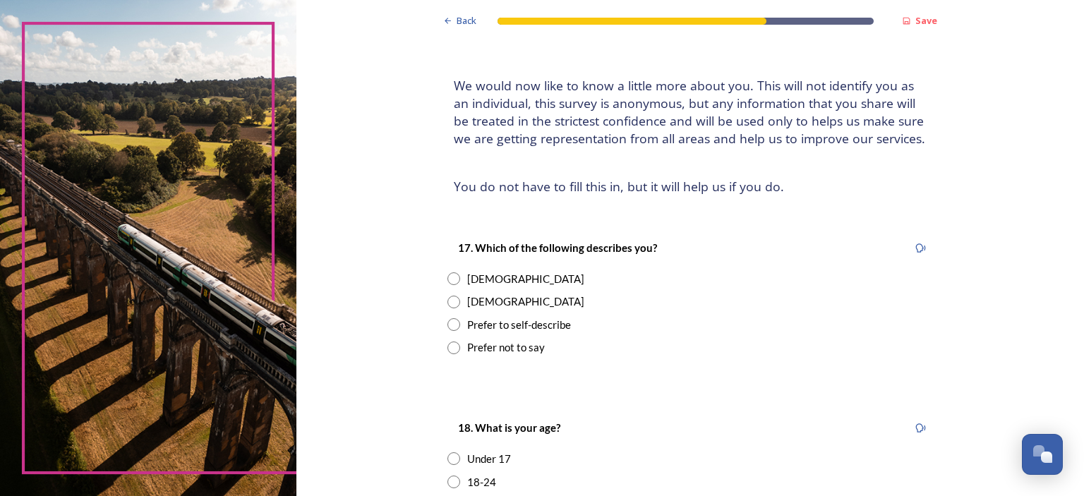
scroll to position [91, 0]
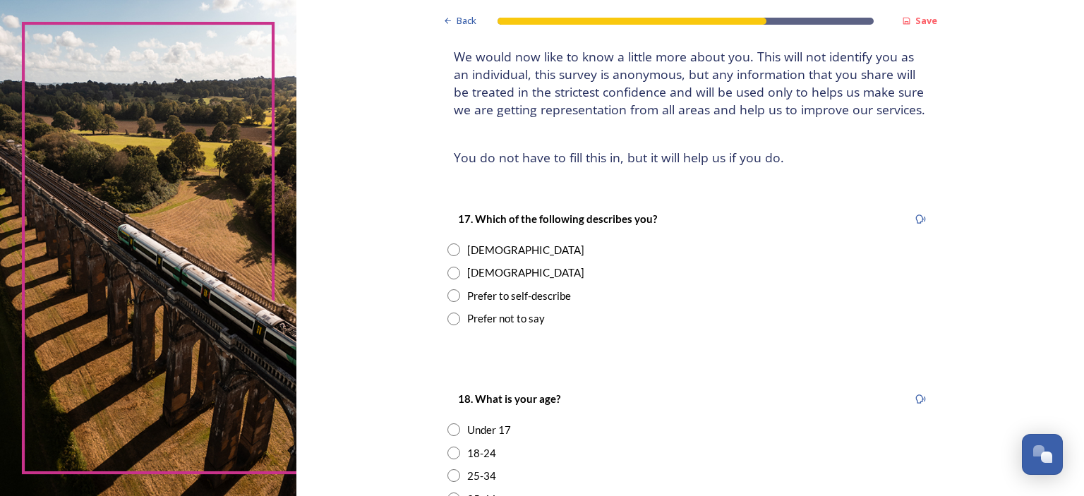
click at [458, 251] on input "radio" at bounding box center [453, 249] width 13 height 13
radio input "true"
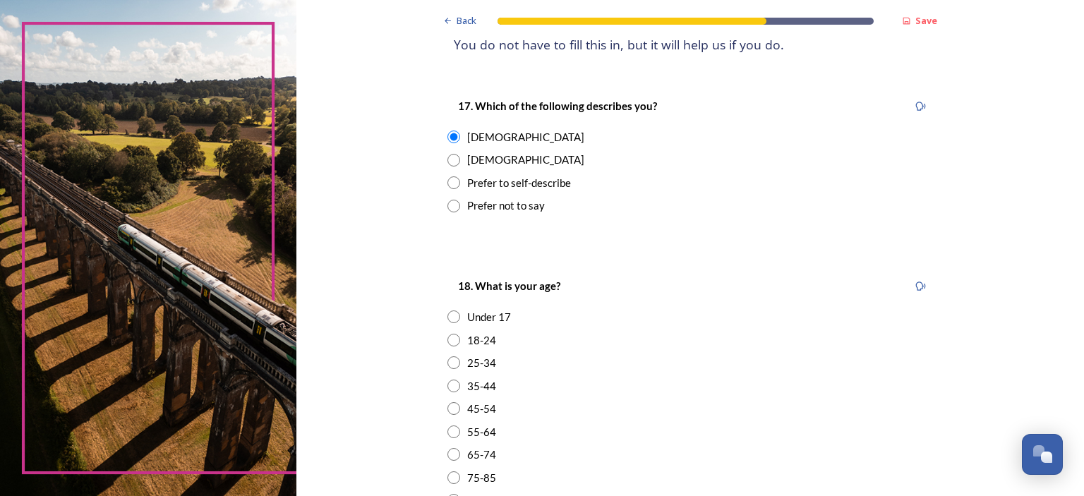
scroll to position [366, 0]
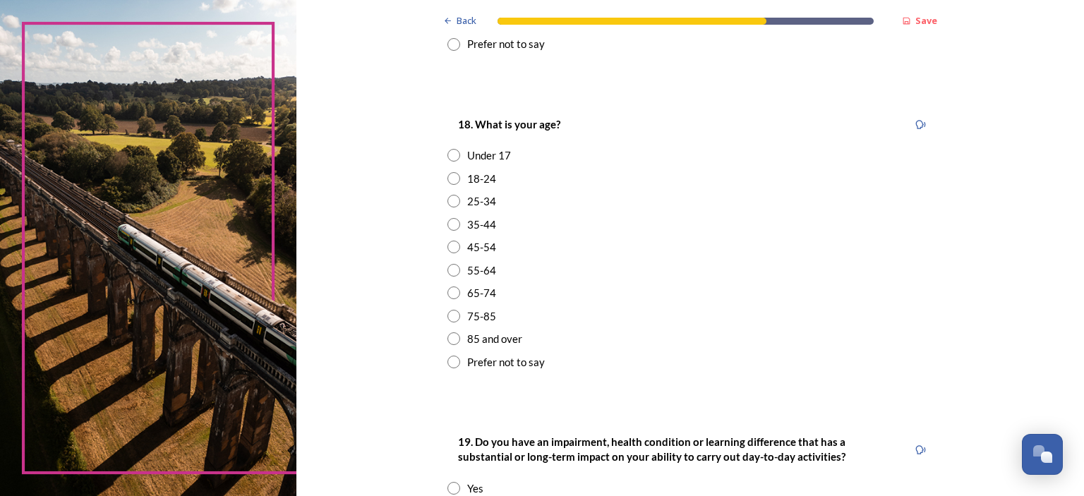
click at [455, 292] on input "radio" at bounding box center [453, 293] width 13 height 13
radio input "true"
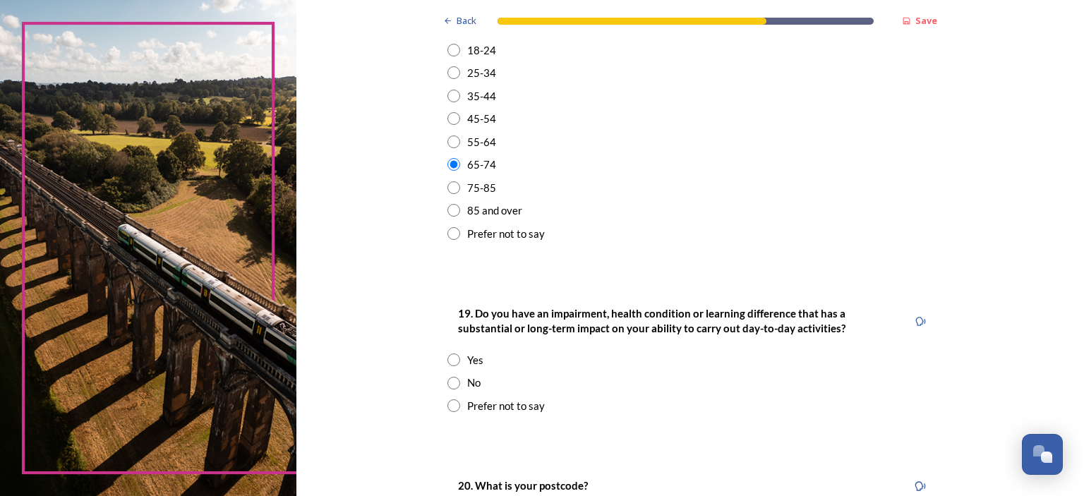
scroll to position [548, 0]
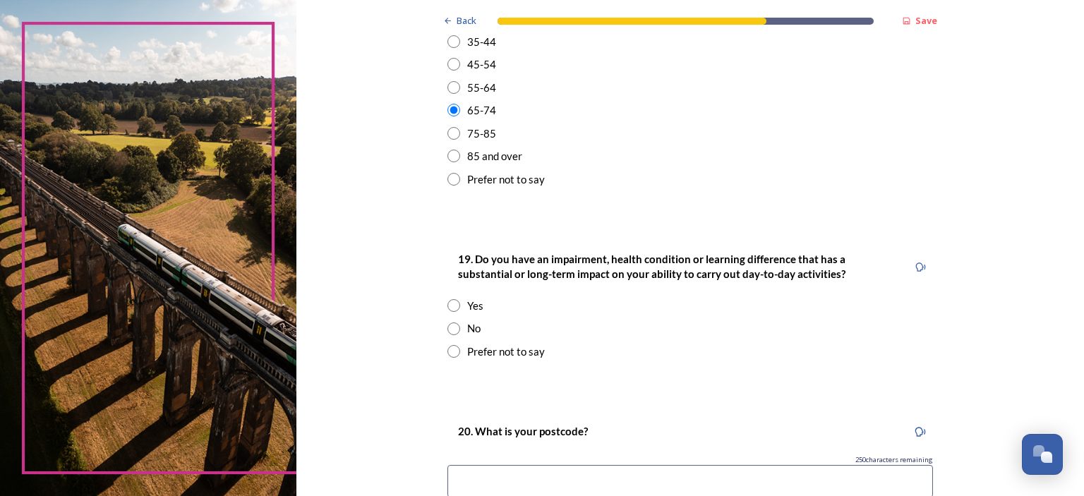
click at [450, 329] on input "radio" at bounding box center [453, 329] width 13 height 13
radio input "true"
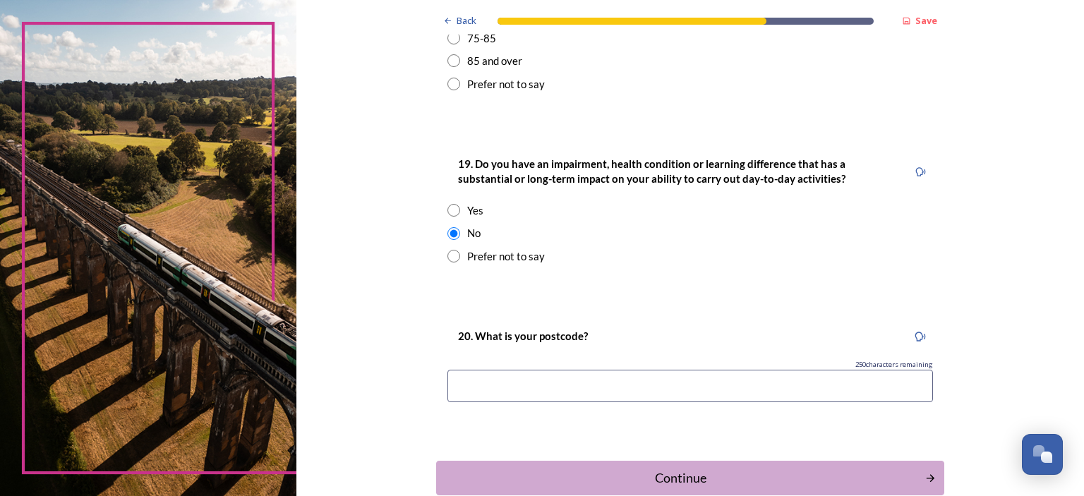
scroll to position [724, 0]
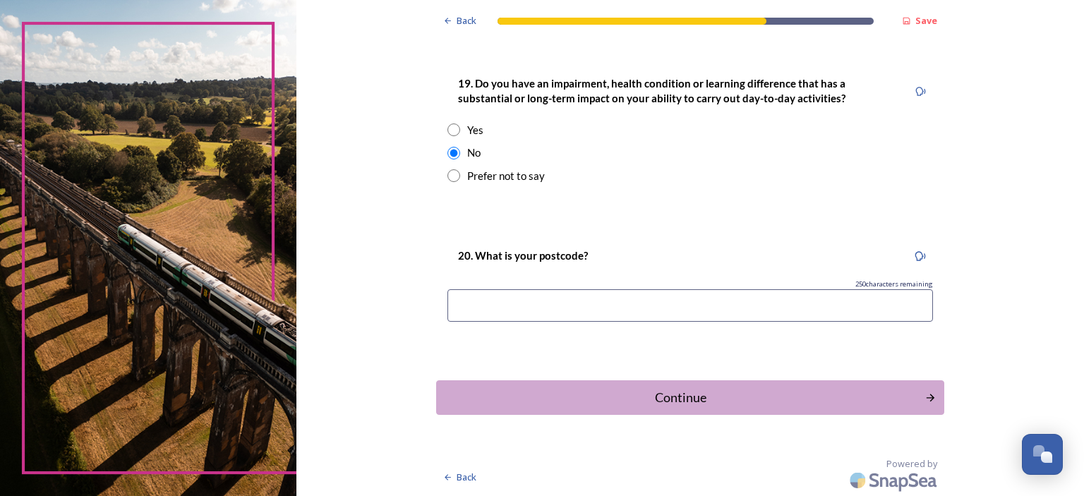
click at [616, 318] on input at bounding box center [690, 305] width 486 height 32
type input "PO18 0BY"
click at [687, 402] on div "Continue" at bounding box center [681, 397] width 478 height 19
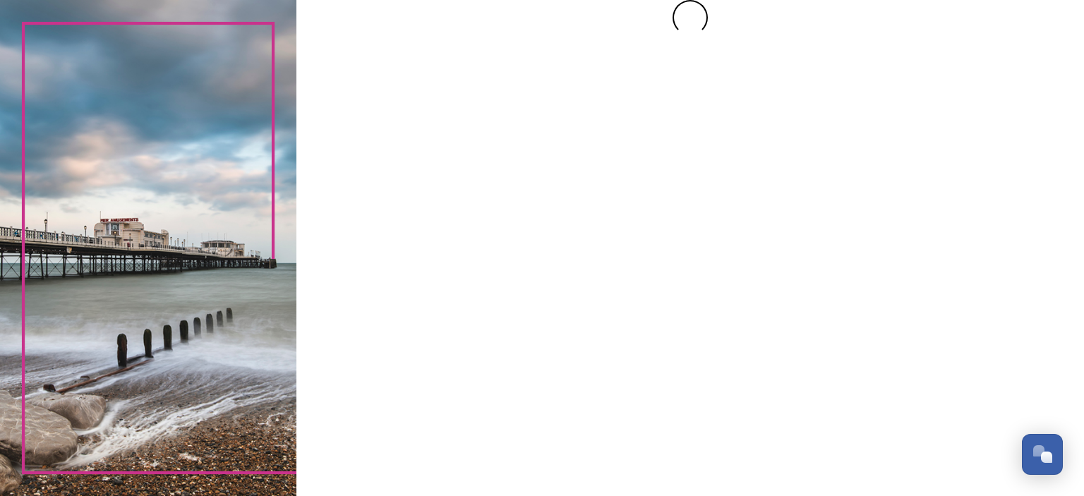
scroll to position [0, 0]
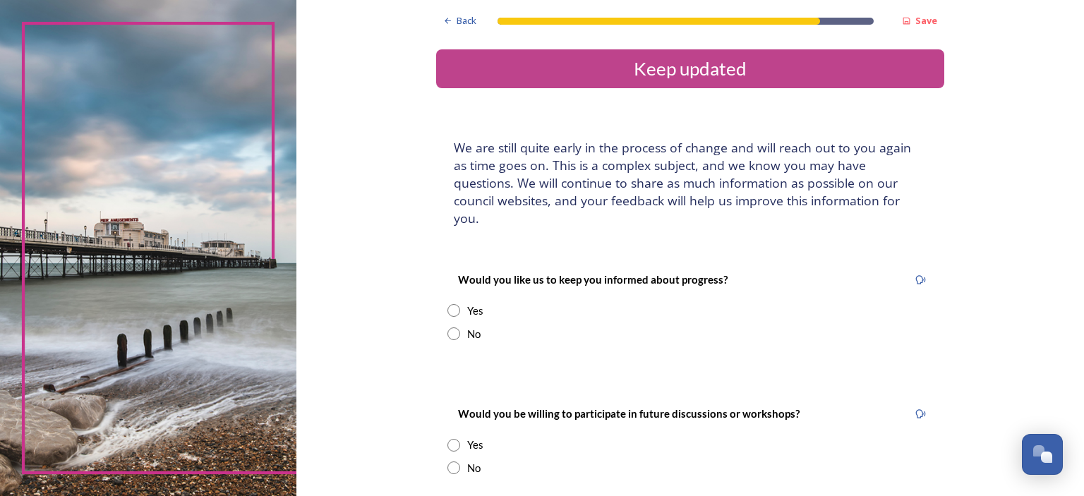
click at [453, 304] on input "radio" at bounding box center [453, 310] width 13 height 13
radio input "true"
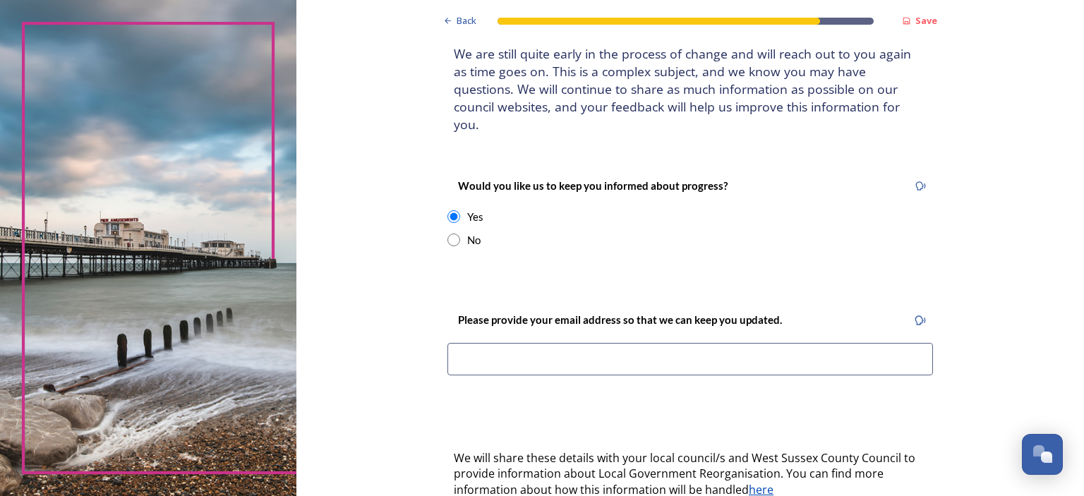
scroll to position [183, 0]
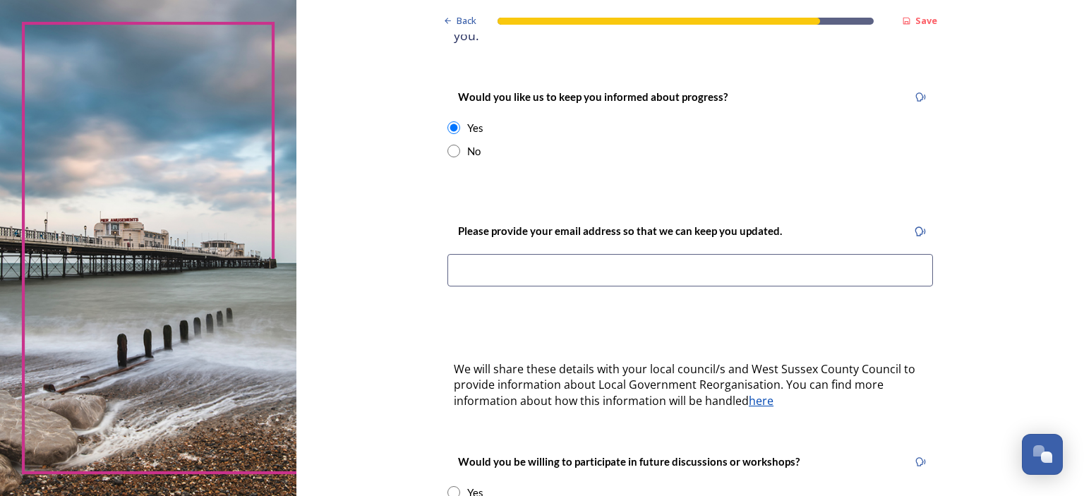
click at [637, 254] on input at bounding box center [690, 270] width 486 height 32
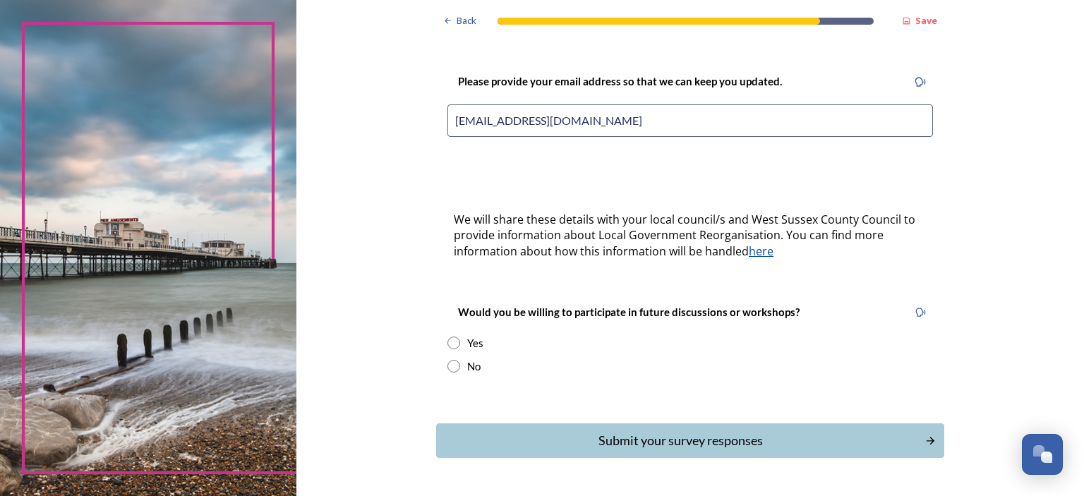
scroll to position [358, 0]
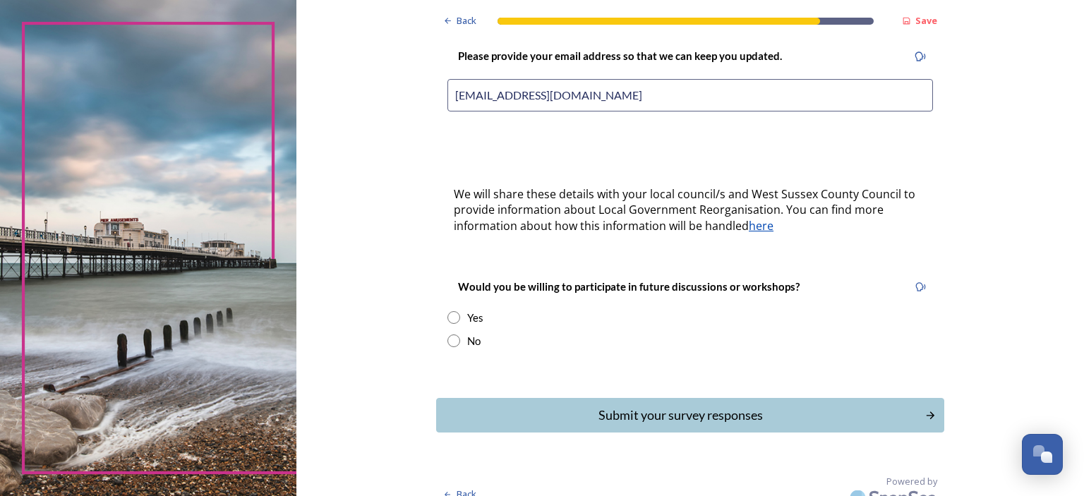
type input "[EMAIL_ADDRESS][DOMAIN_NAME]"
click at [448, 335] on input "radio" at bounding box center [453, 341] width 13 height 13
radio input "true"
click at [669, 406] on div "Submit your survey responses" at bounding box center [681, 415] width 478 height 19
